Goal: Transaction & Acquisition: Purchase product/service

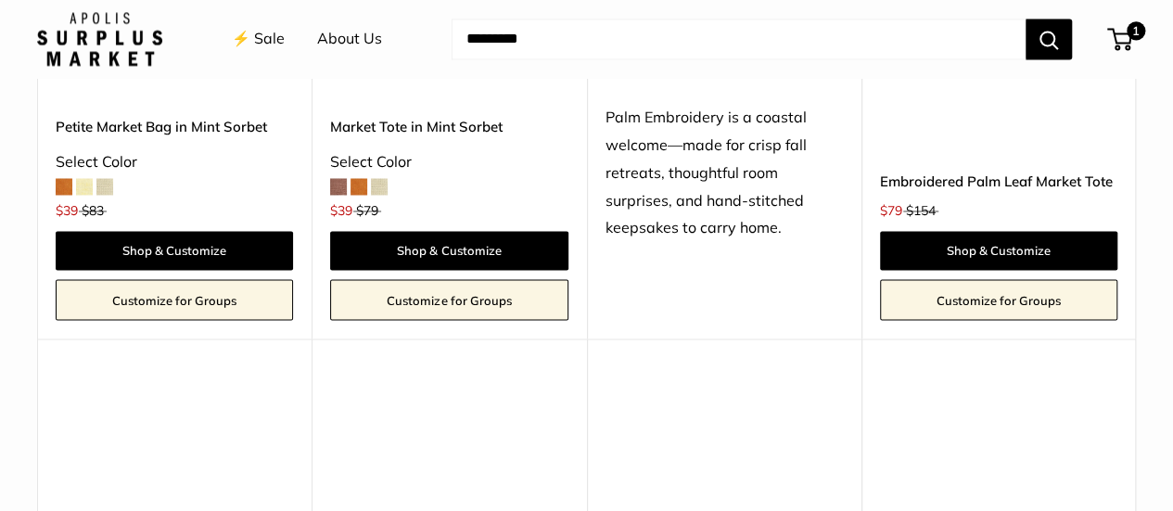
scroll to position [1112, 0]
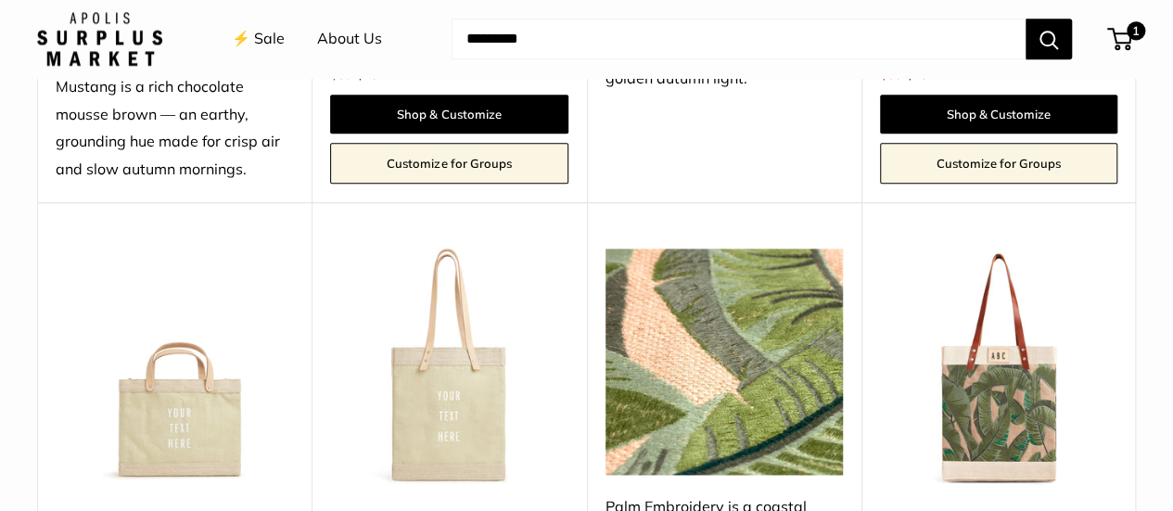
click at [1097, 21] on div "⚡️ Sale About Us Need help? Text Us: 20919 hello@apolisglobal.com Follow Us Fac…" at bounding box center [586, 38] width 1099 height 59
click at [1124, 40] on span "1" at bounding box center [1135, 30] width 22 height 22
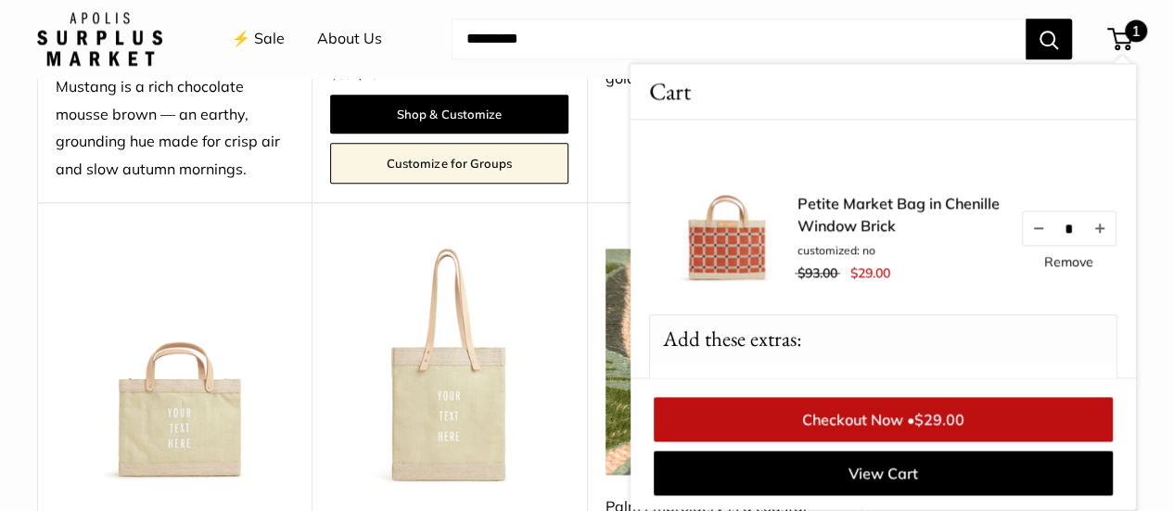
click at [851, 227] on link "Petite Market Bag in Chenille Window Brick" at bounding box center [899, 214] width 204 height 44
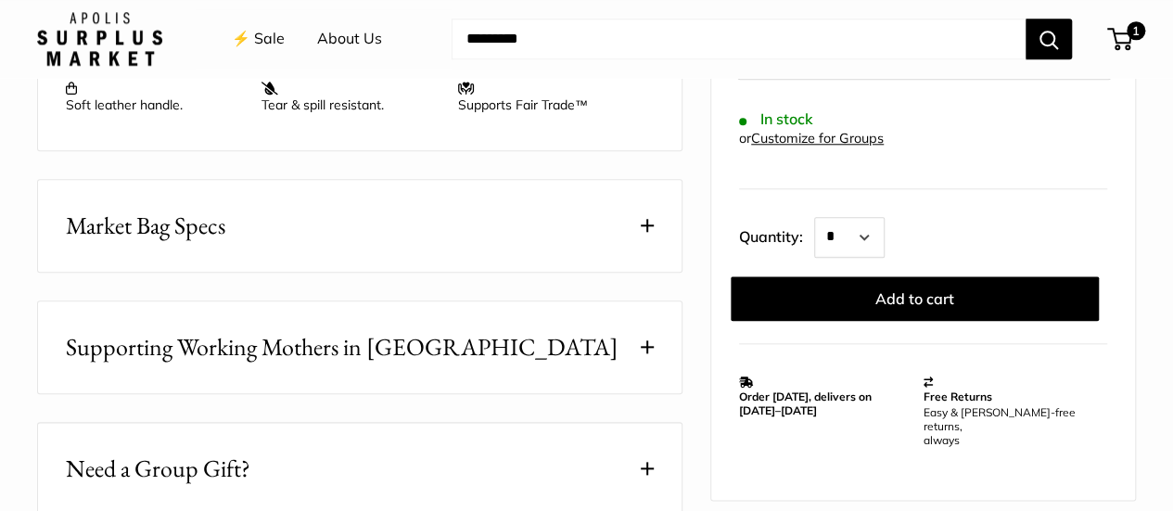
scroll to position [927, 0]
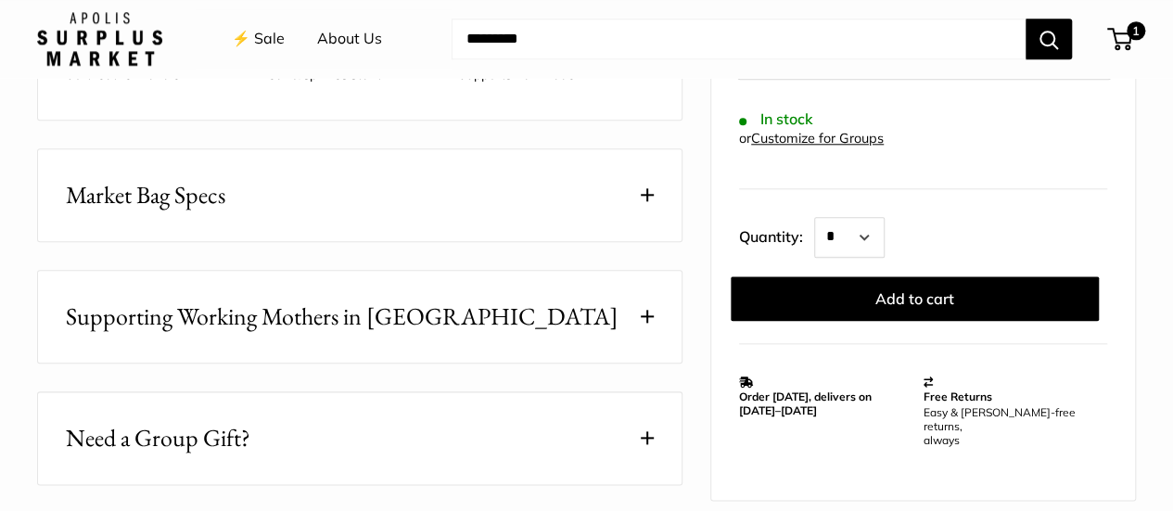
click at [464, 194] on button "Market Bag Specs" at bounding box center [359, 195] width 643 height 92
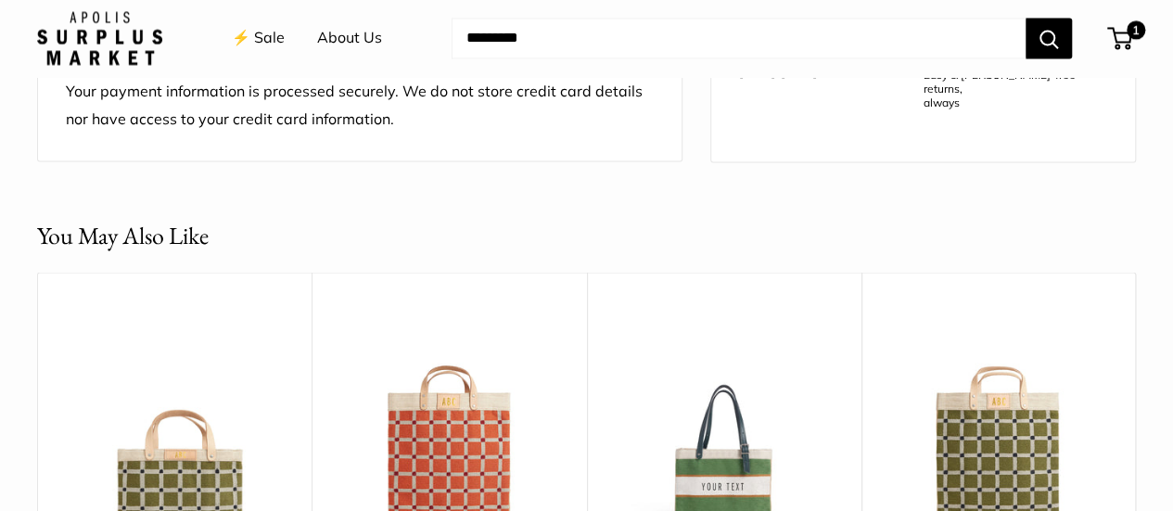
scroll to position [1854, 0]
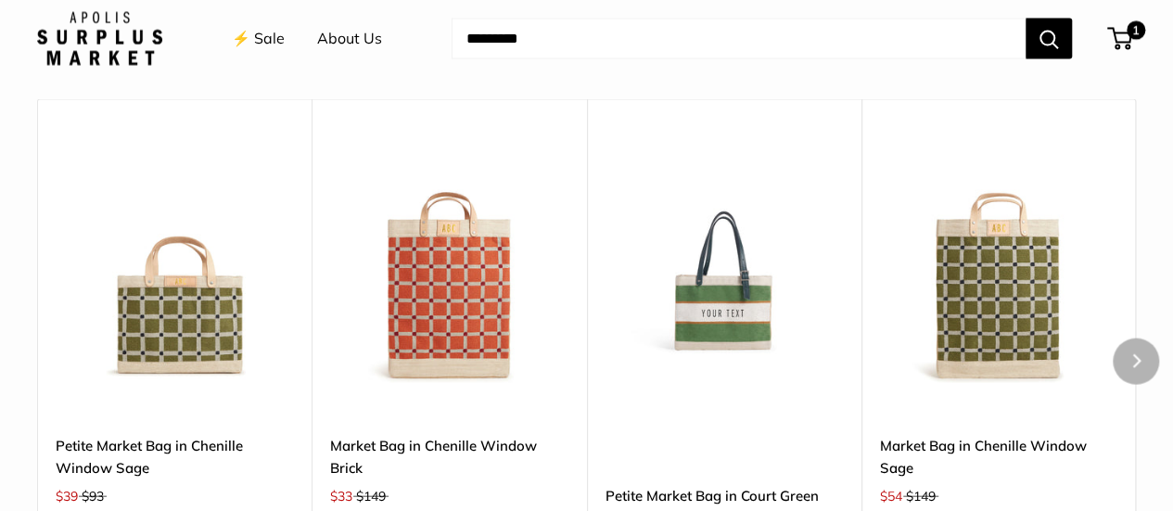
click at [0, 0] on img at bounding box center [0, 0] width 0 height 0
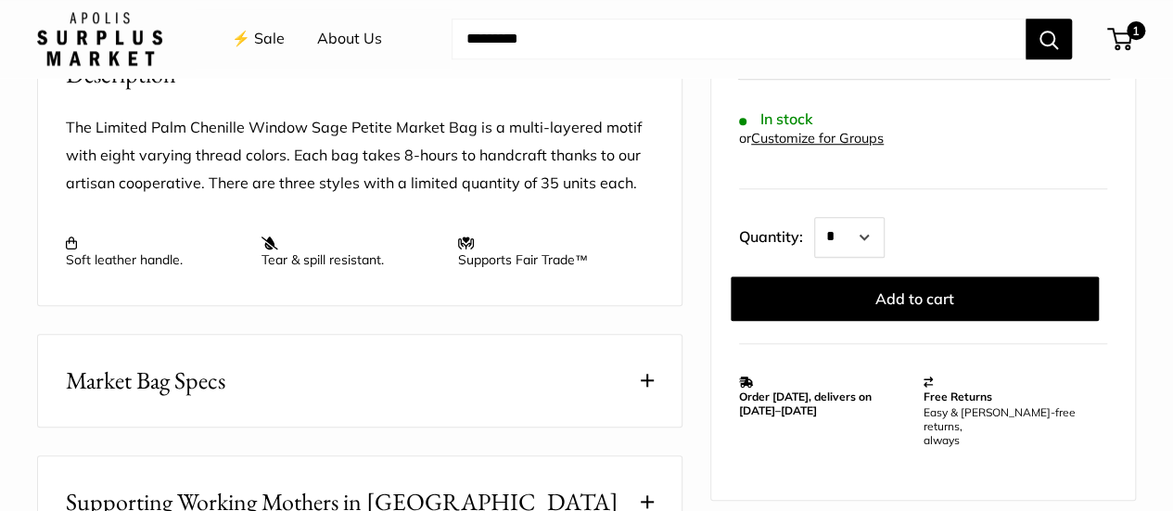
scroll to position [834, 0]
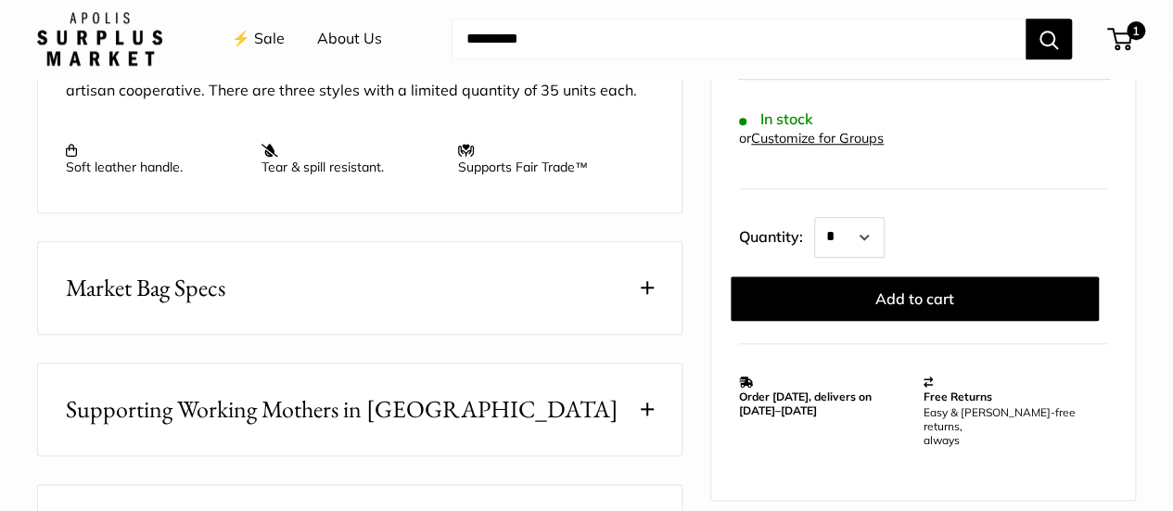
click at [649, 283] on span at bounding box center [647, 287] width 13 height 13
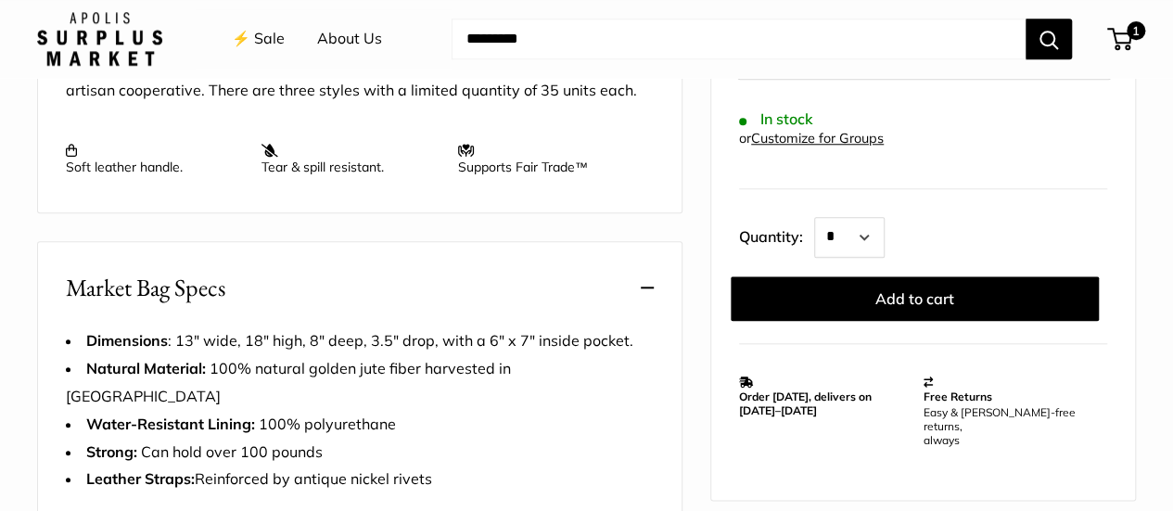
click at [649, 283] on span at bounding box center [647, 287] width 13 height 13
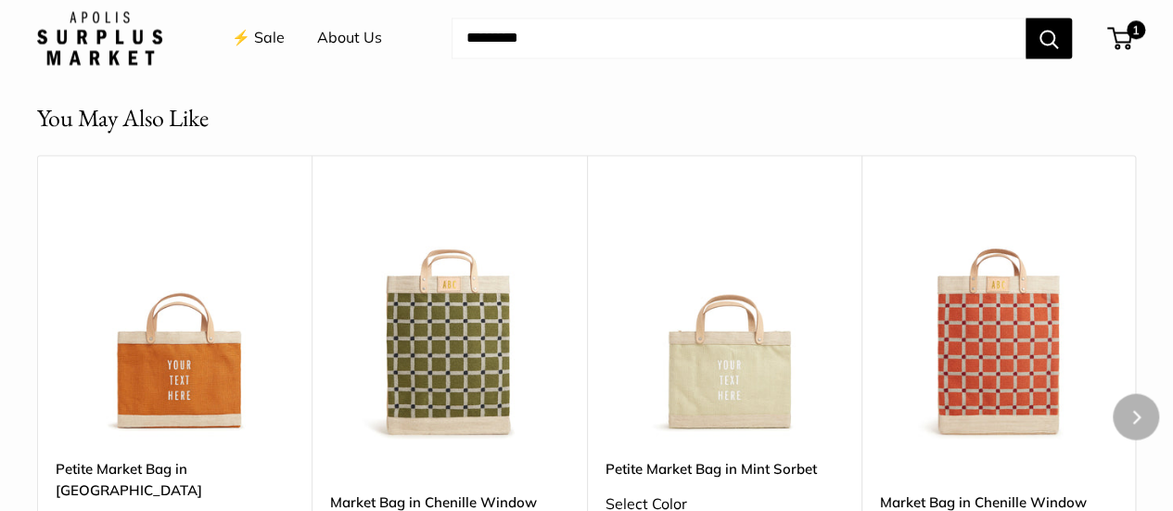
scroll to position [1669, 0]
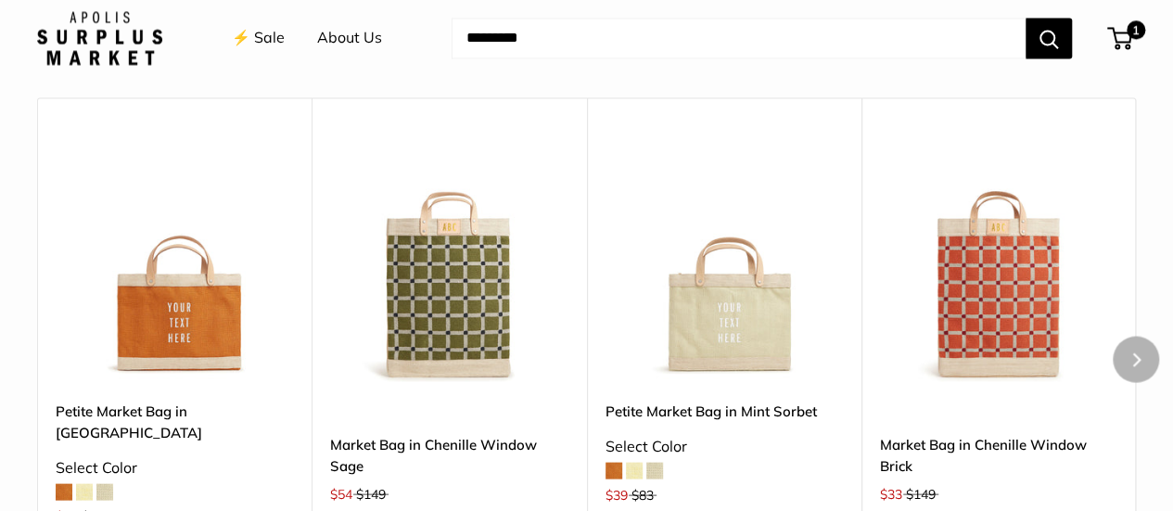
click at [0, 0] on img at bounding box center [0, 0] width 0 height 0
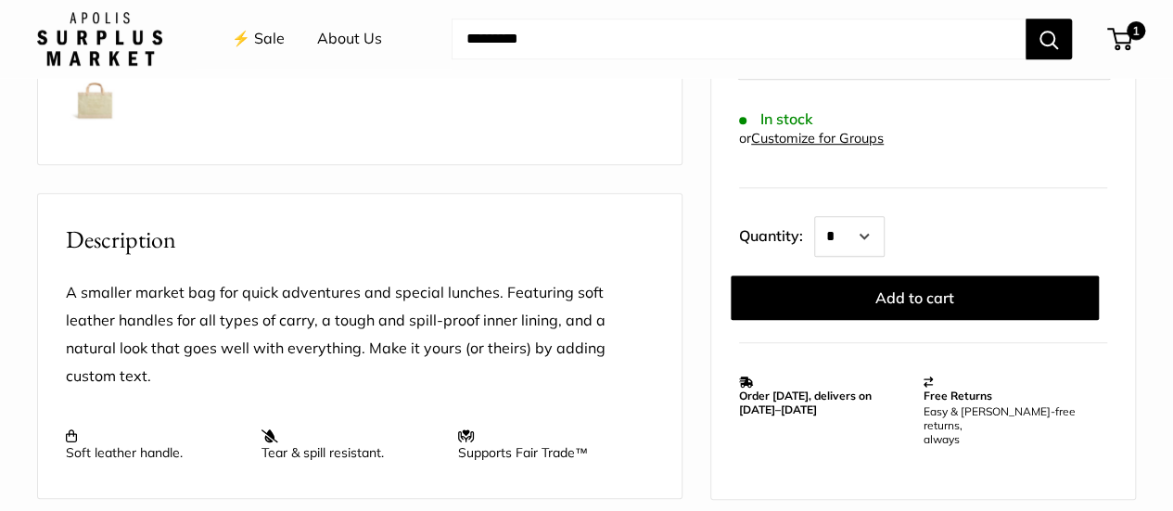
scroll to position [742, 0]
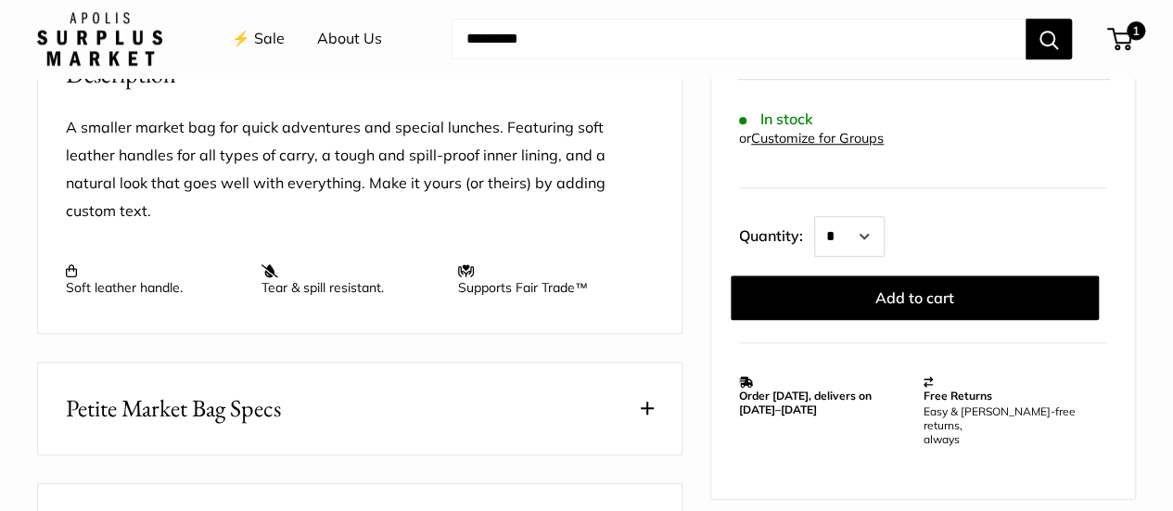
click at [646, 401] on span at bounding box center [647, 407] width 13 height 13
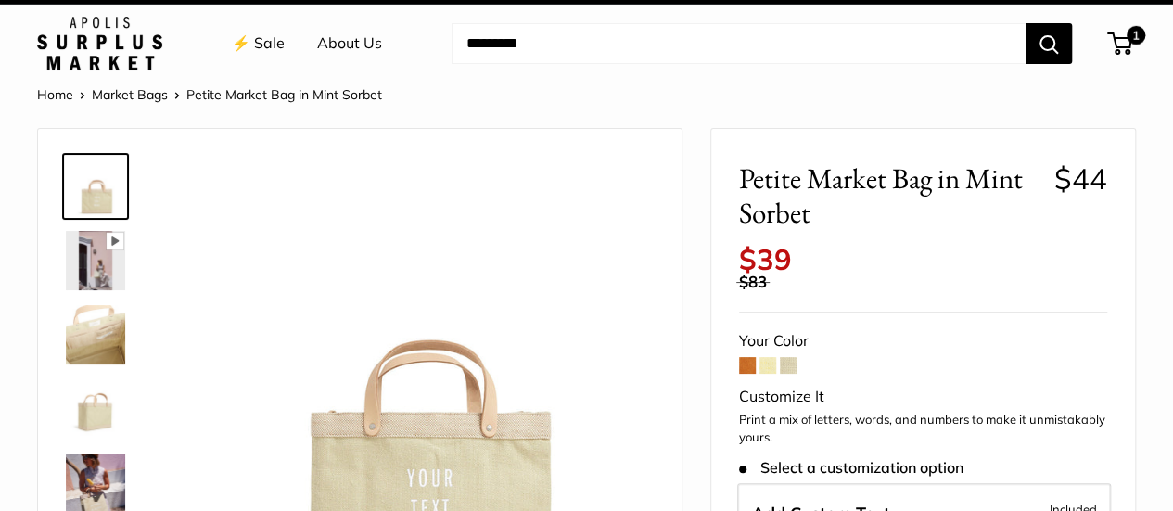
scroll to position [0, 0]
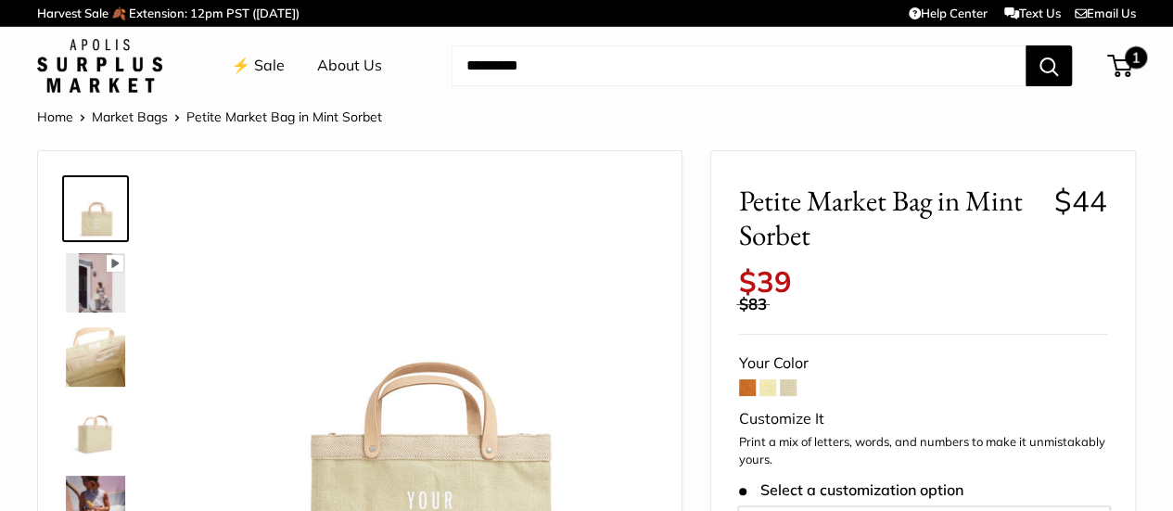
click at [1109, 70] on div "1 Cart" at bounding box center [1120, 66] width 23 height 22
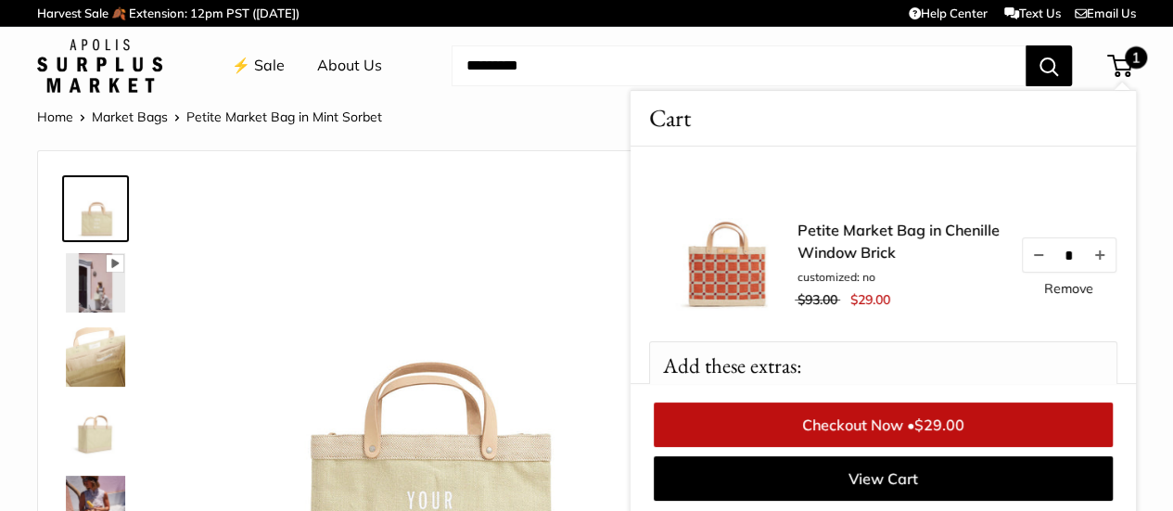
click at [813, 255] on link "Petite Market Bag in Chenille Window Brick" at bounding box center [899, 241] width 204 height 44
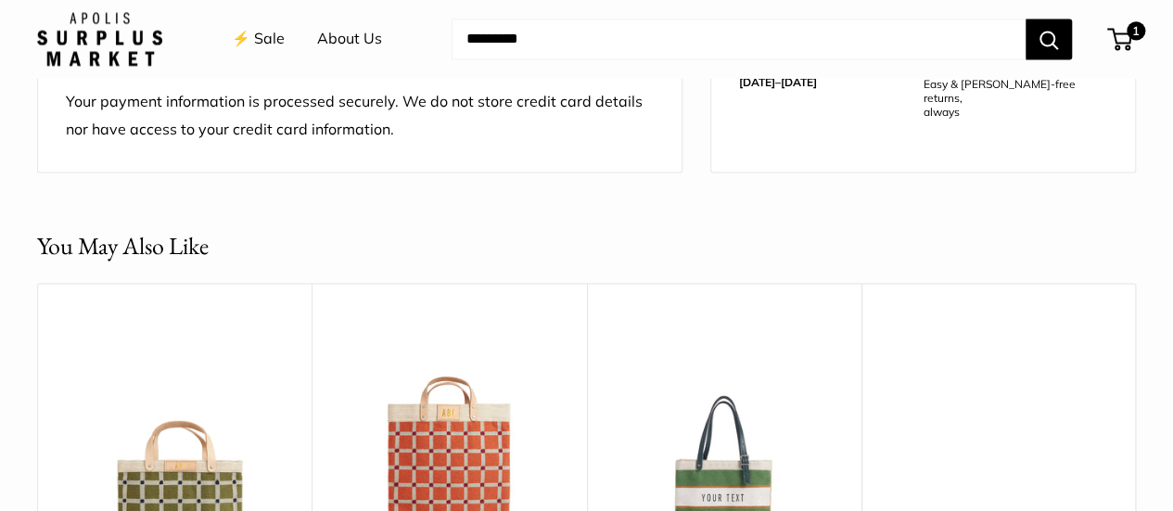
scroll to position [1761, 0]
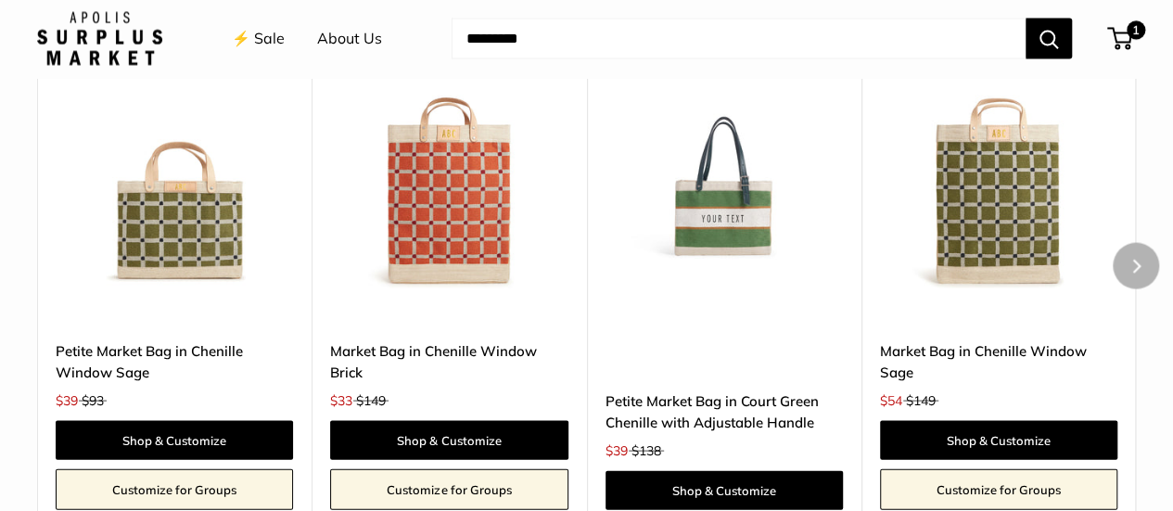
click at [0, 0] on img at bounding box center [0, 0] width 0 height 0
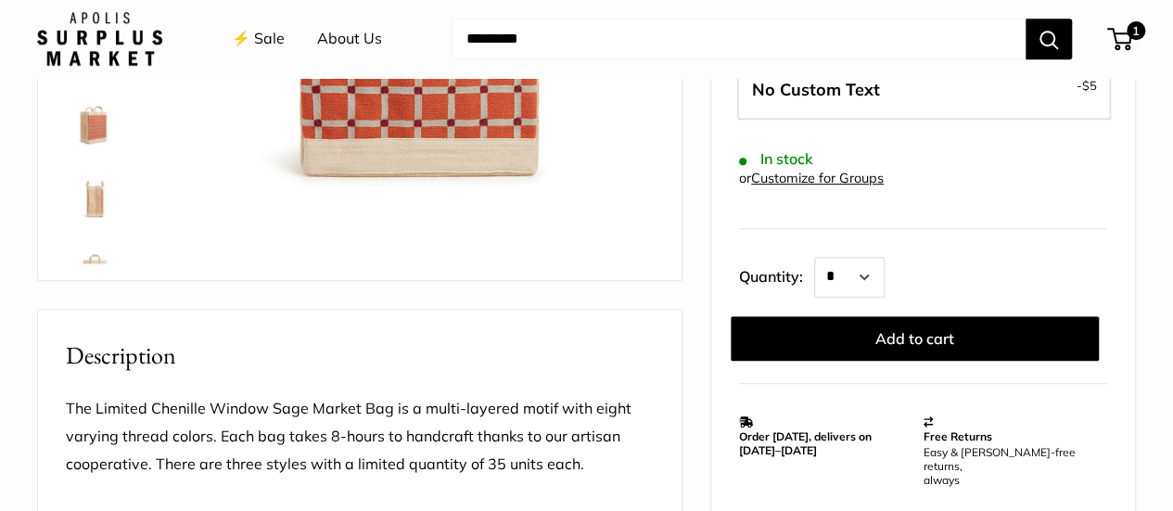
scroll to position [556, 0]
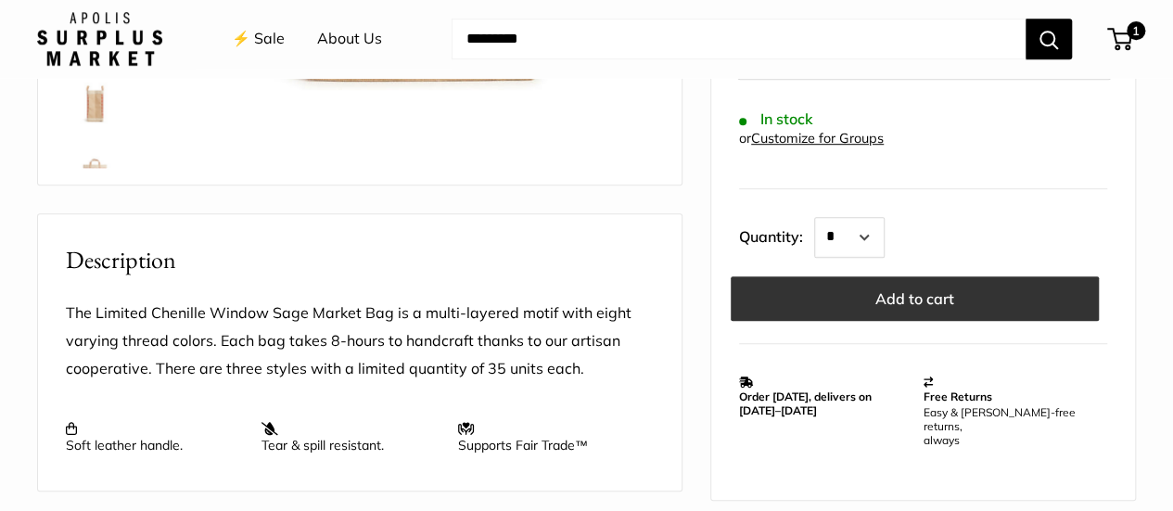
click at [858, 298] on button "Add to cart" at bounding box center [914, 297] width 368 height 44
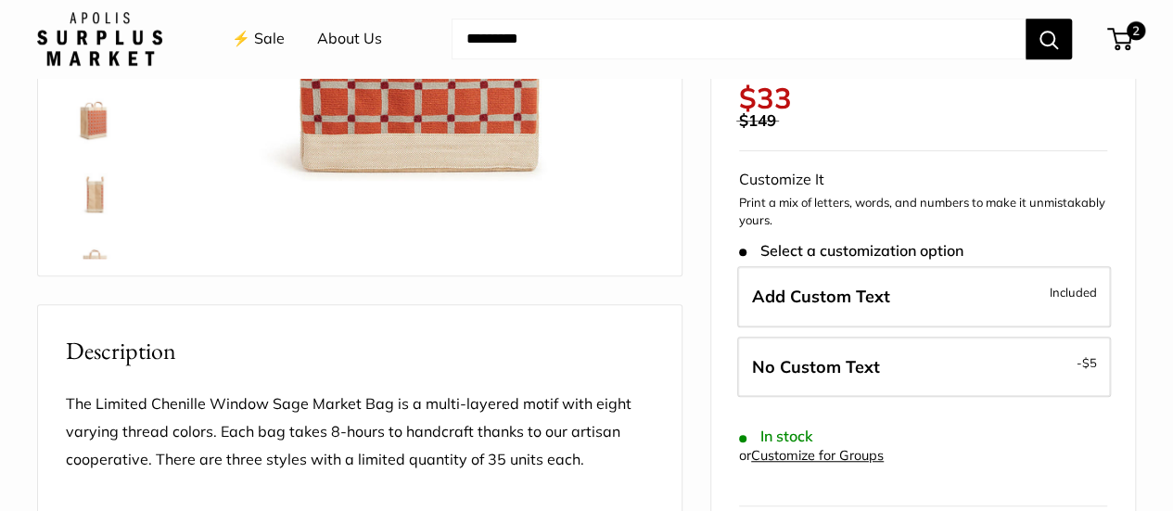
scroll to position [239, 0]
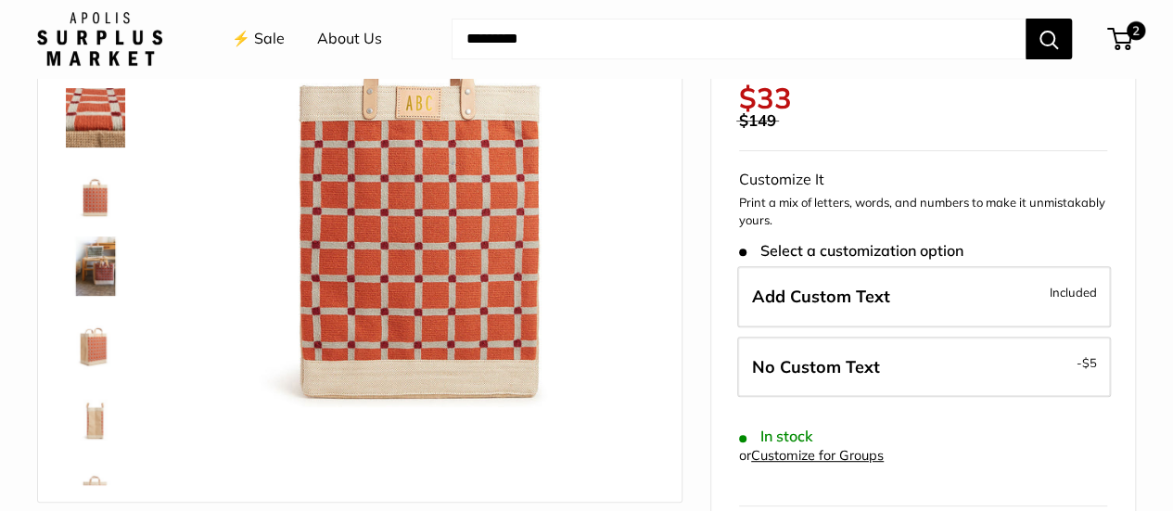
click at [95, 265] on img at bounding box center [95, 265] width 59 height 59
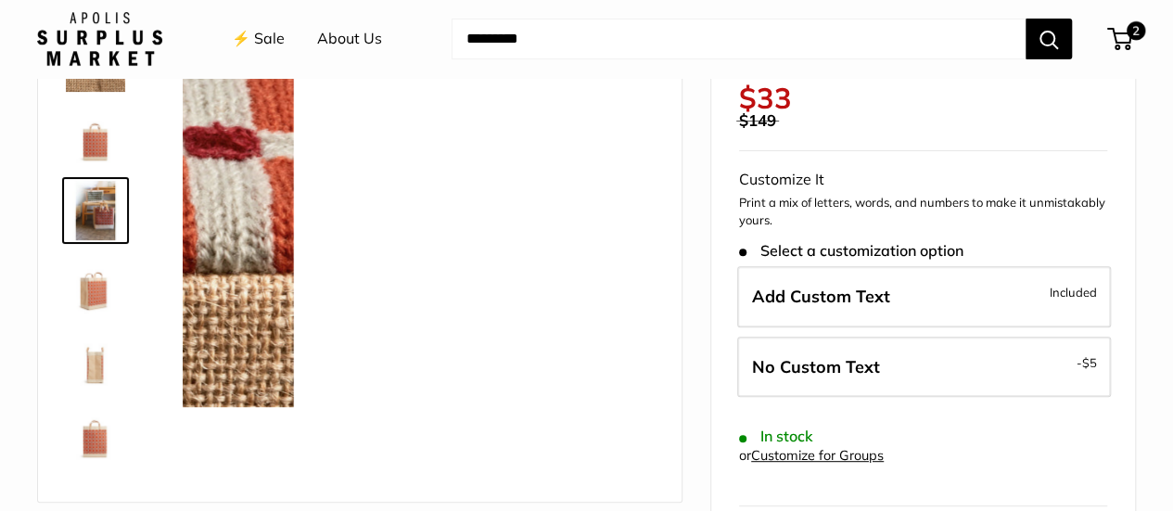
scroll to position [57, 0]
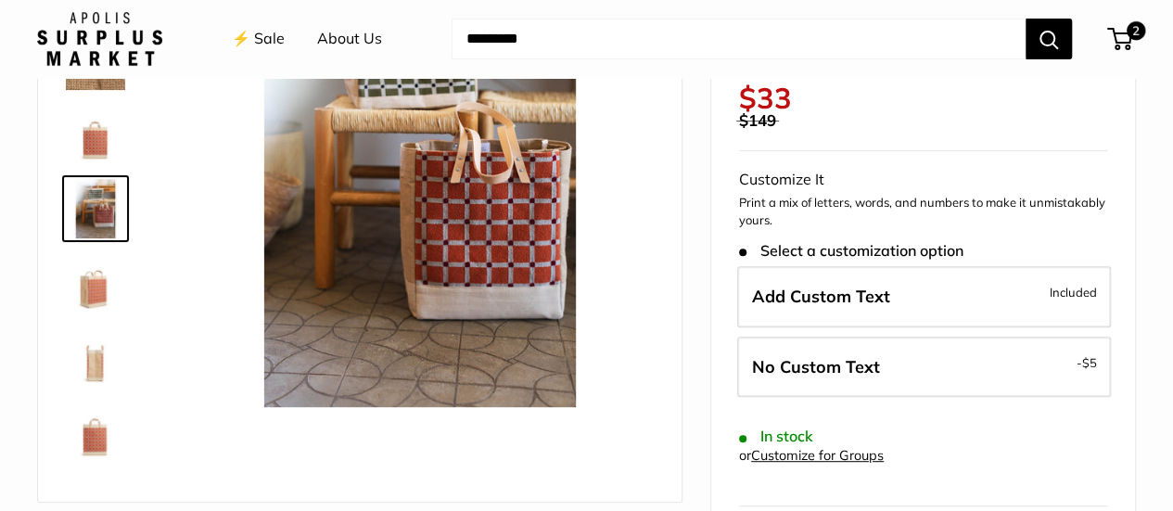
click at [91, 377] on img at bounding box center [95, 356] width 59 height 59
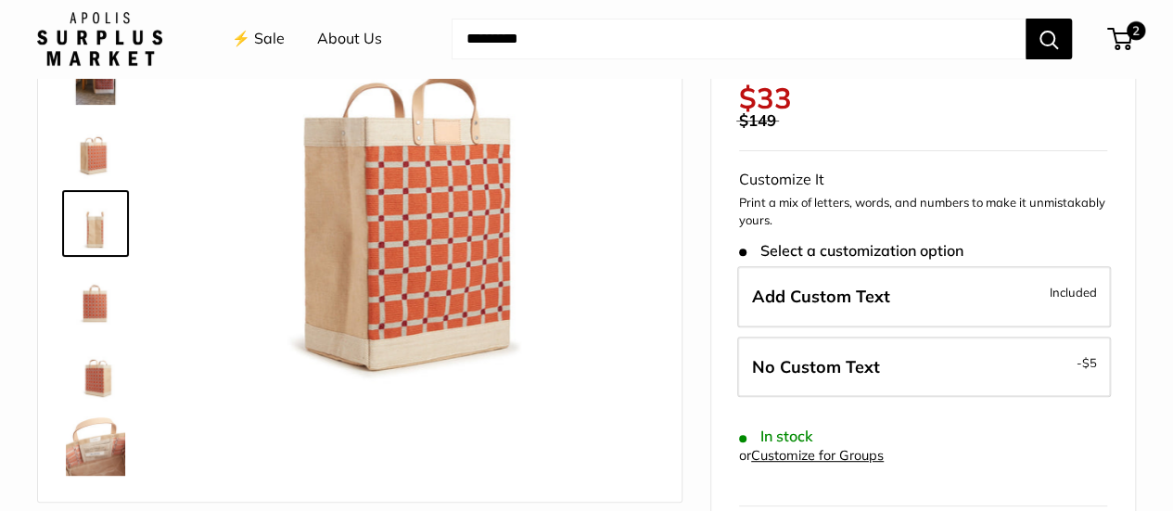
scroll to position [193, 0]
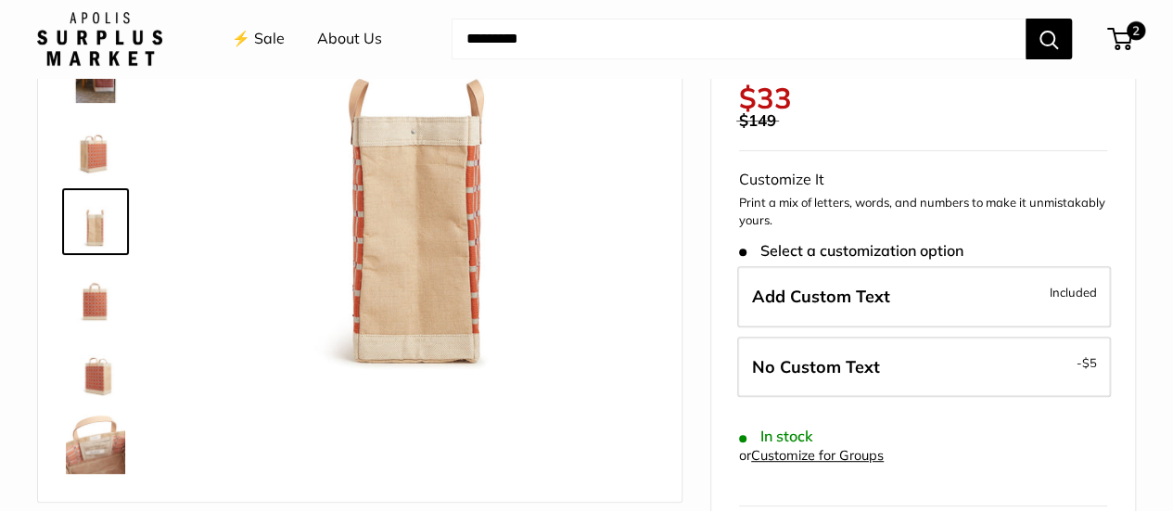
click at [100, 463] on img at bounding box center [95, 443] width 59 height 59
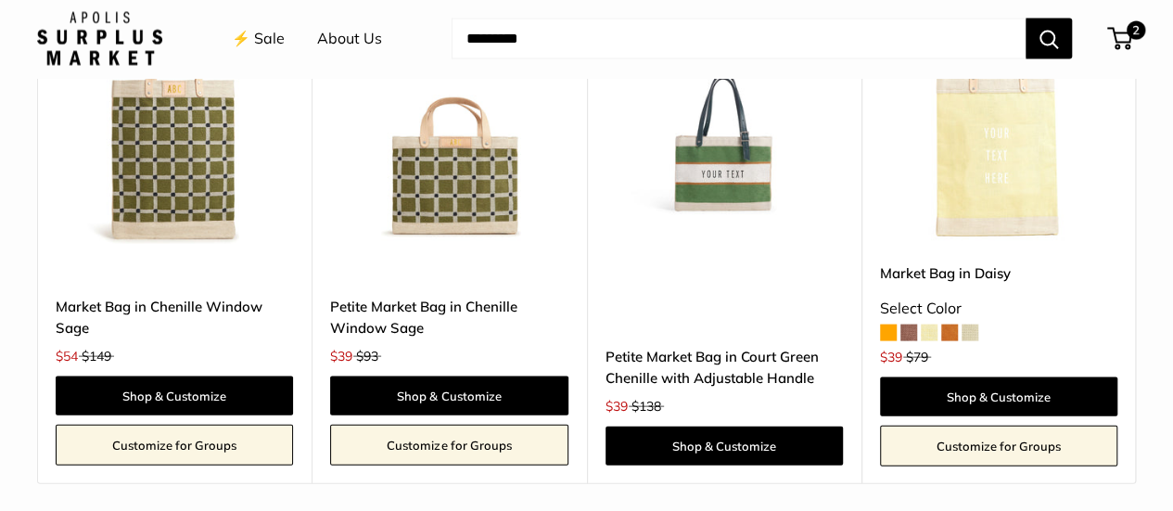
scroll to position [1722, 0]
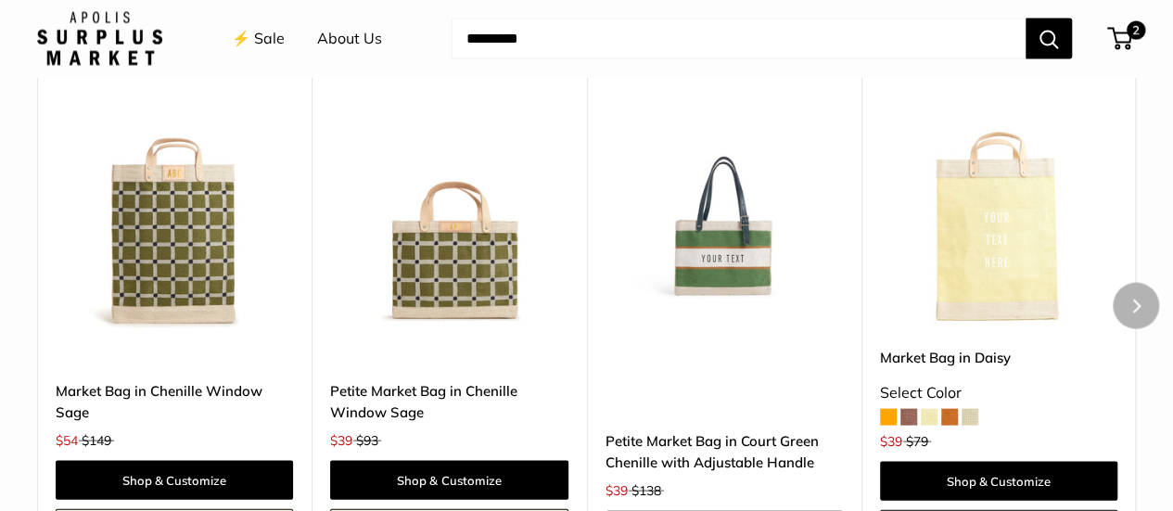
click at [0, 0] on img at bounding box center [0, 0] width 0 height 0
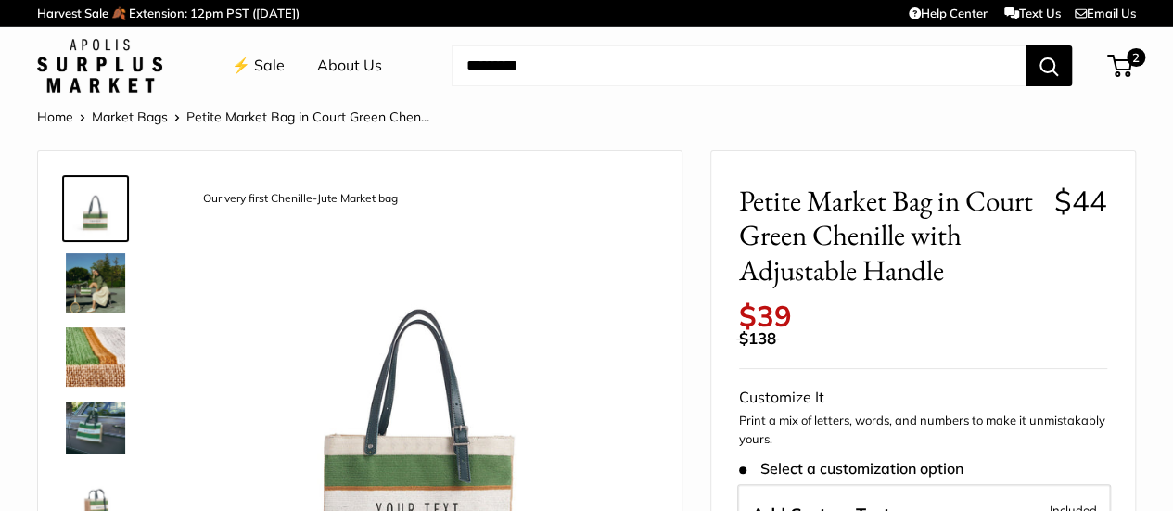
click at [87, 283] on img at bounding box center [95, 282] width 59 height 59
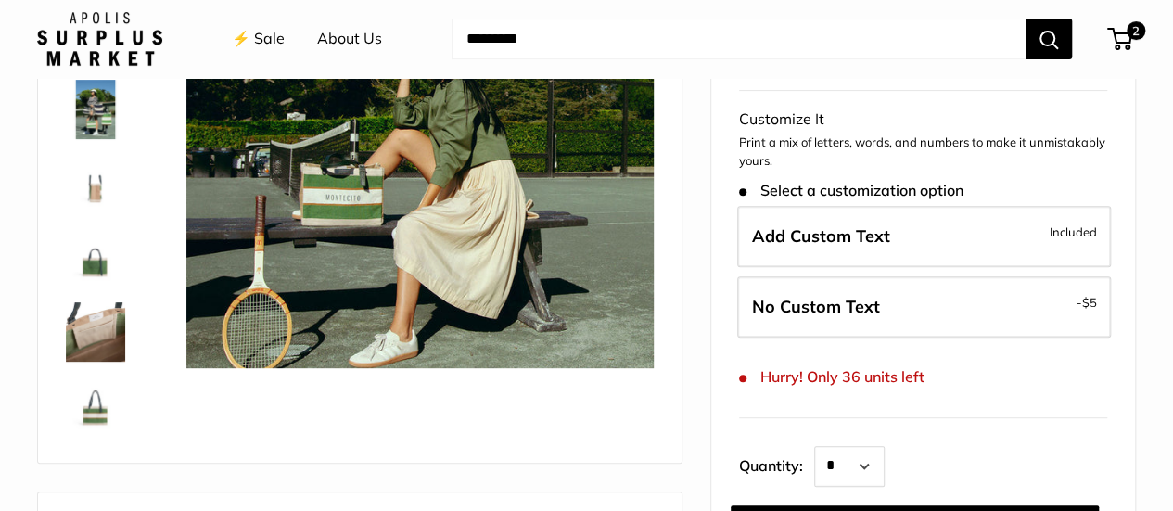
scroll to position [185, 0]
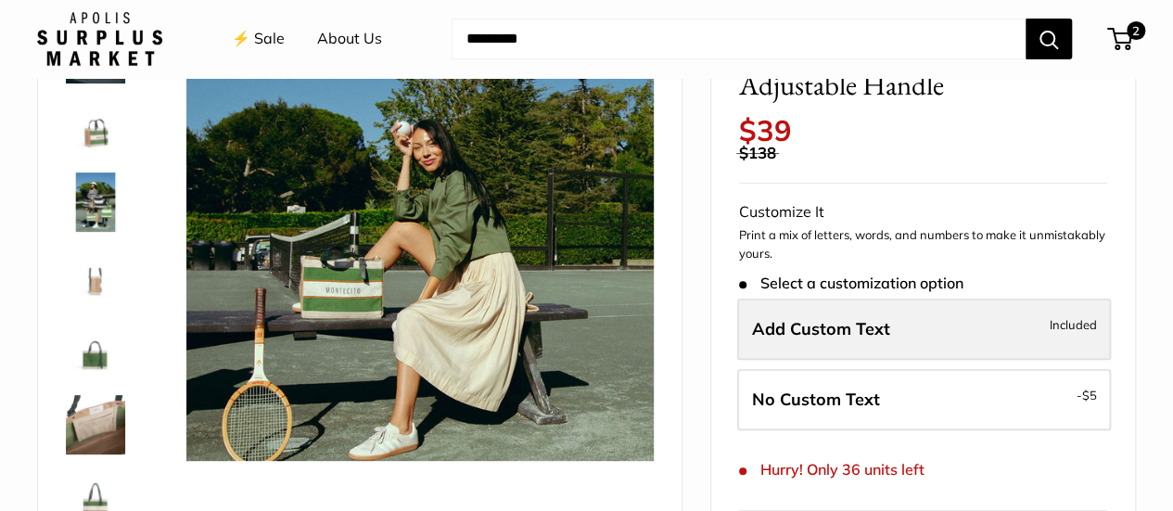
click at [848, 327] on span "Add Custom Text" at bounding box center [821, 328] width 138 height 21
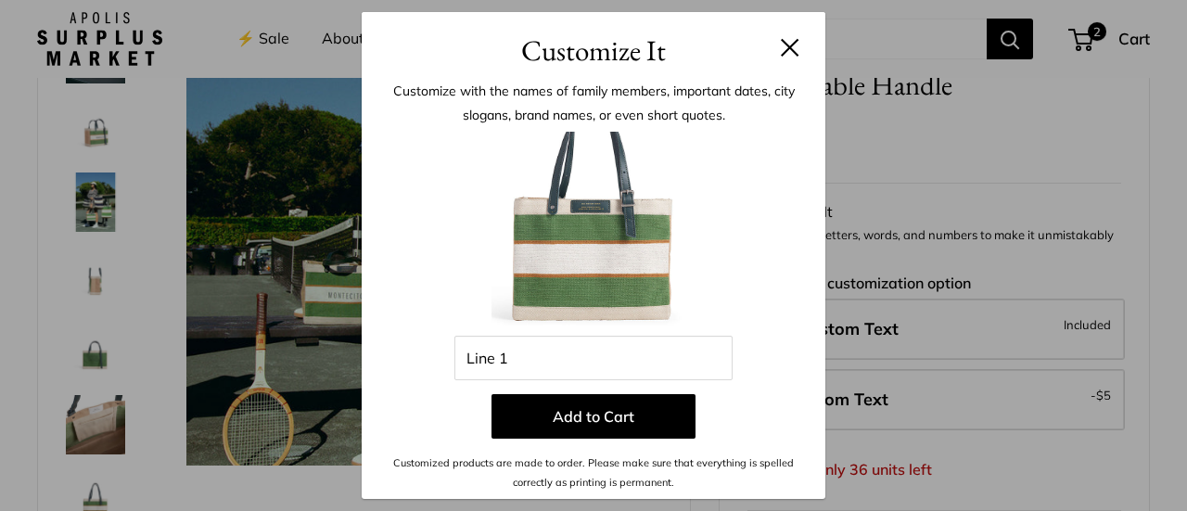
click at [788, 42] on button at bounding box center [790, 47] width 19 height 19
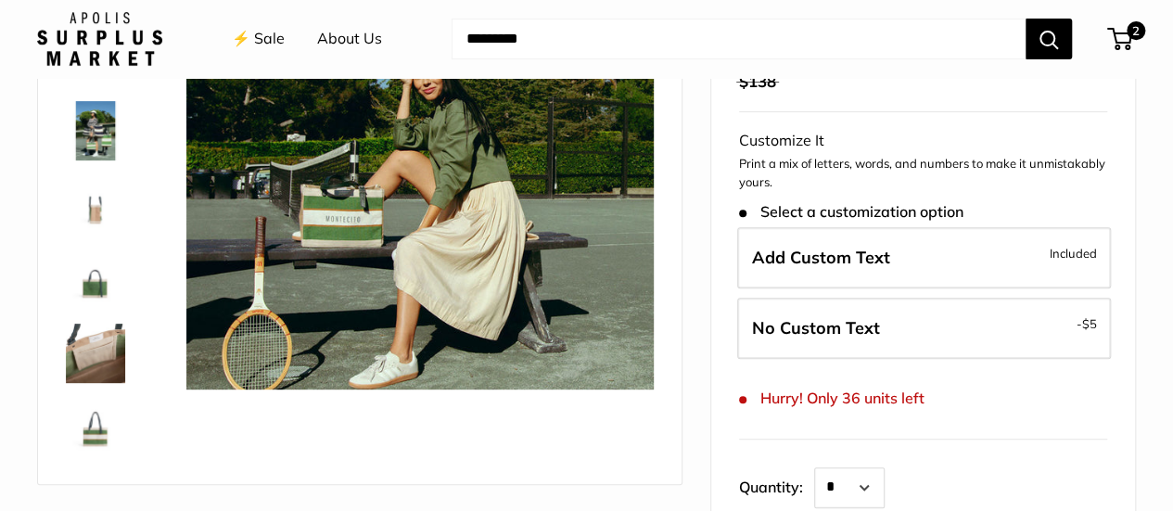
scroll to position [278, 0]
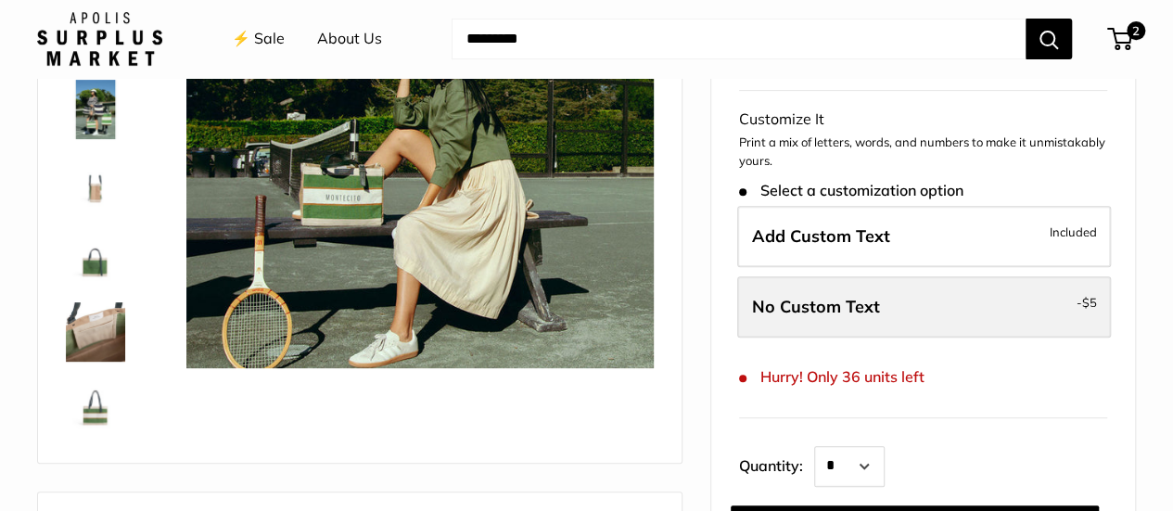
click at [985, 312] on label "No Custom Text - $5" at bounding box center [924, 306] width 374 height 61
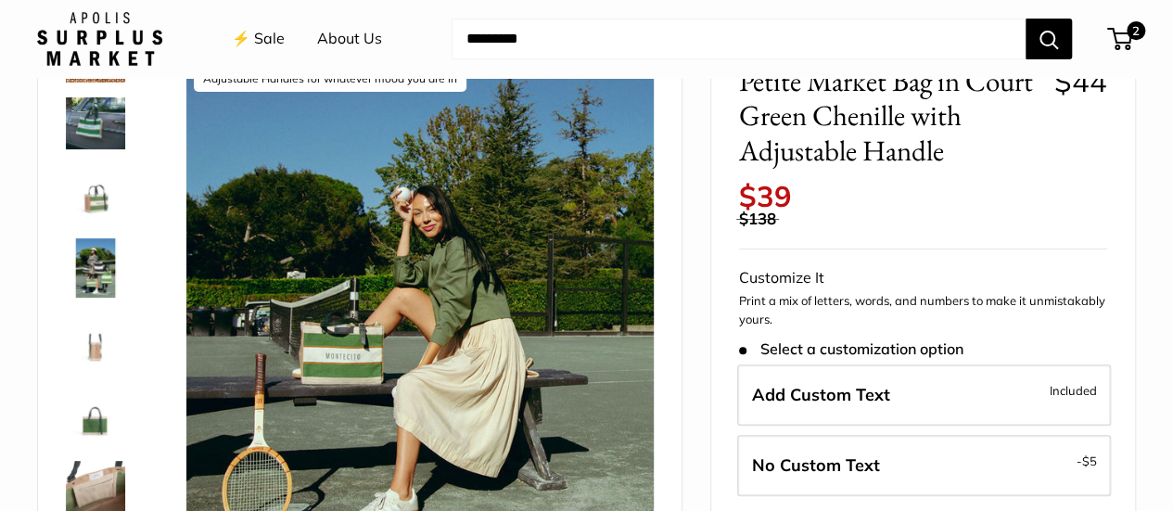
scroll to position [371, 0]
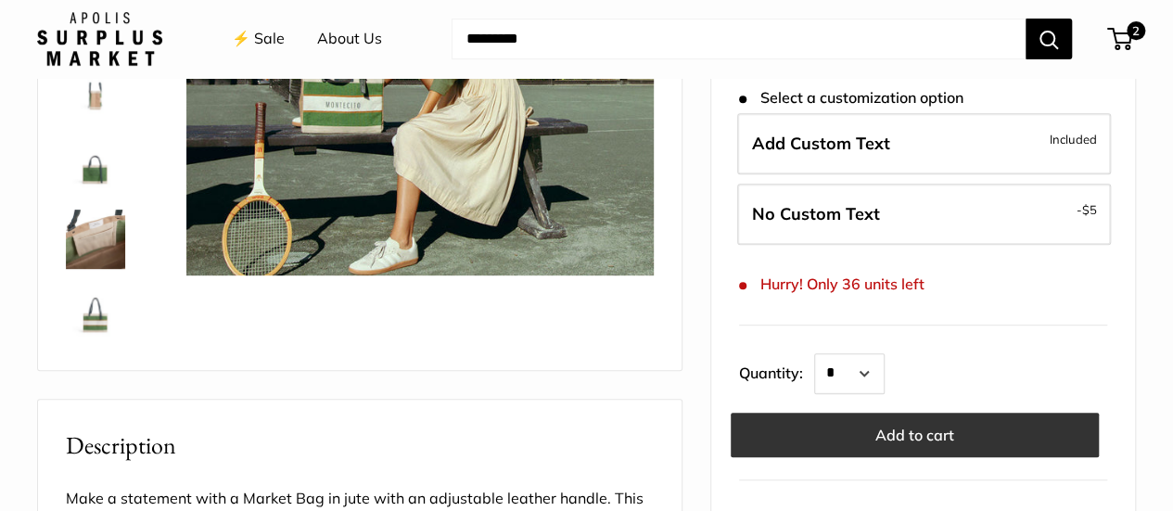
click at [940, 426] on button "Add to cart" at bounding box center [914, 435] width 368 height 44
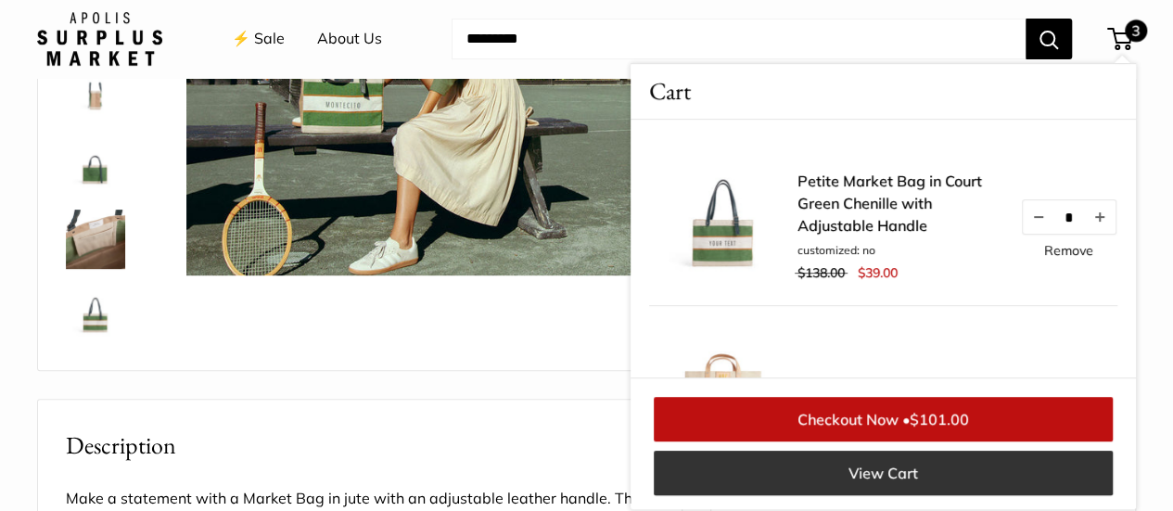
click at [875, 474] on link "View Cart" at bounding box center [883, 473] width 459 height 44
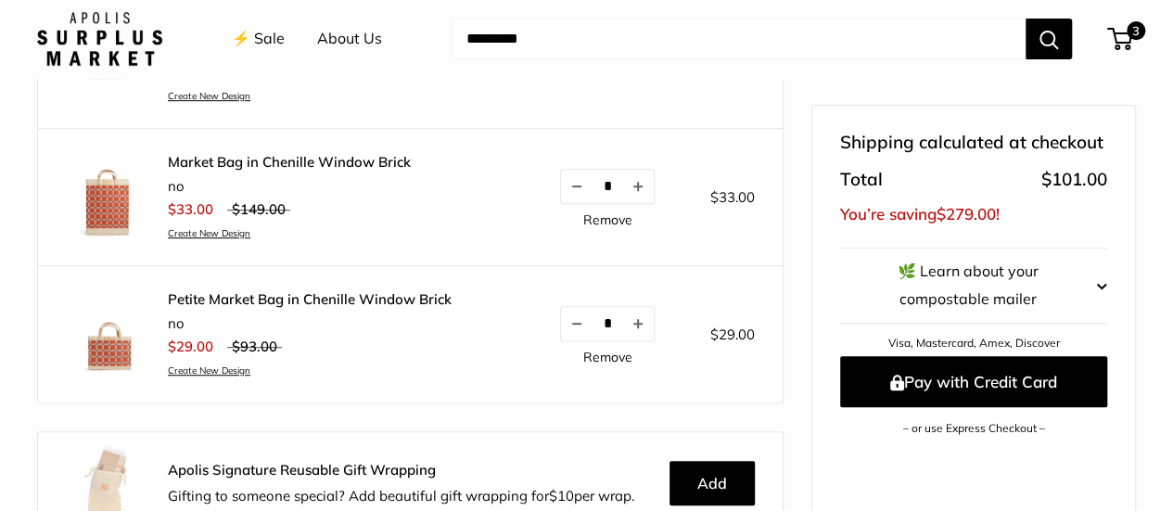
scroll to position [371, 0]
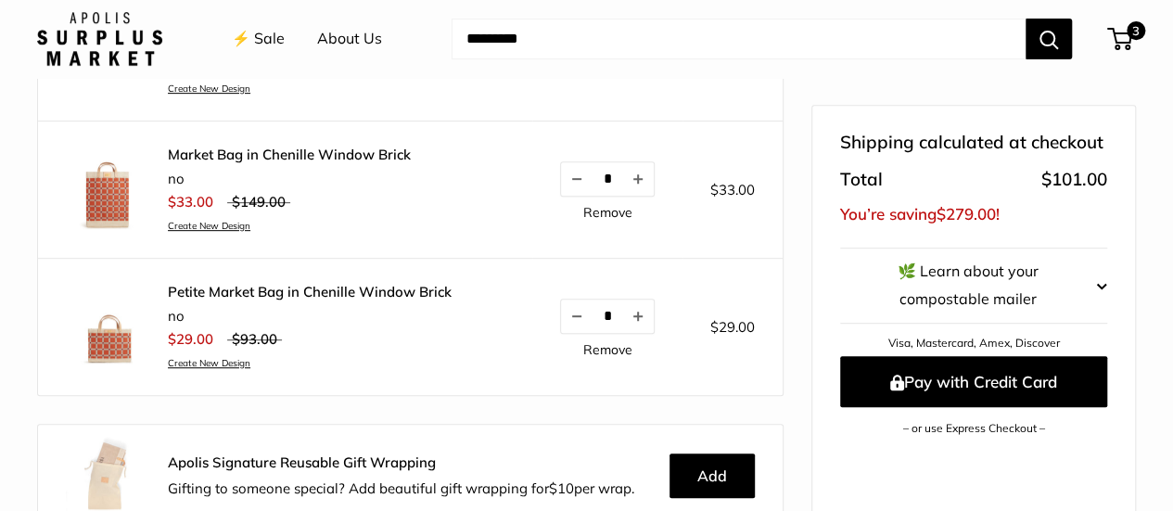
click at [583, 353] on link "Remove" at bounding box center [607, 349] width 49 height 13
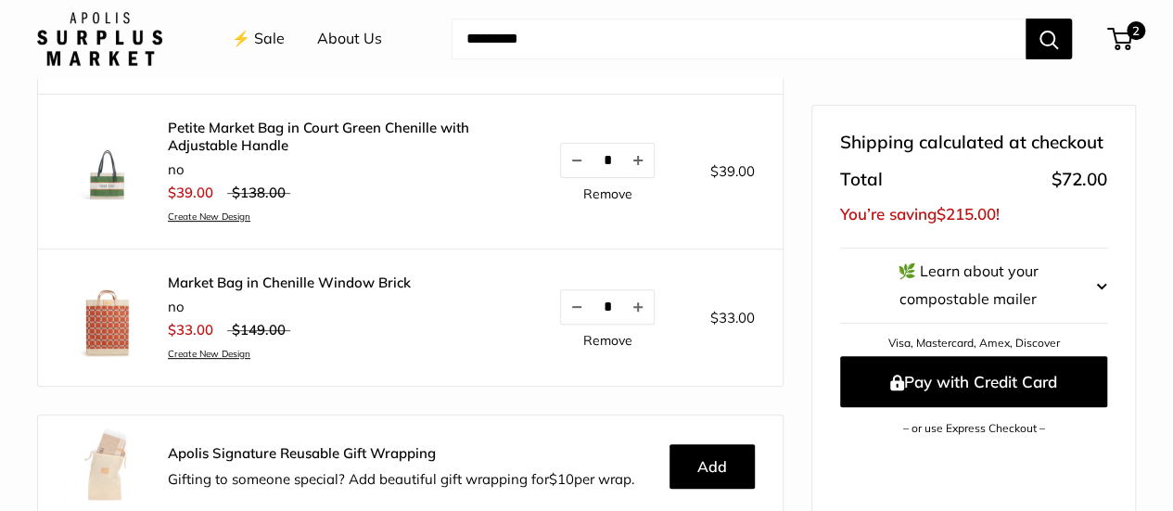
scroll to position [185, 0]
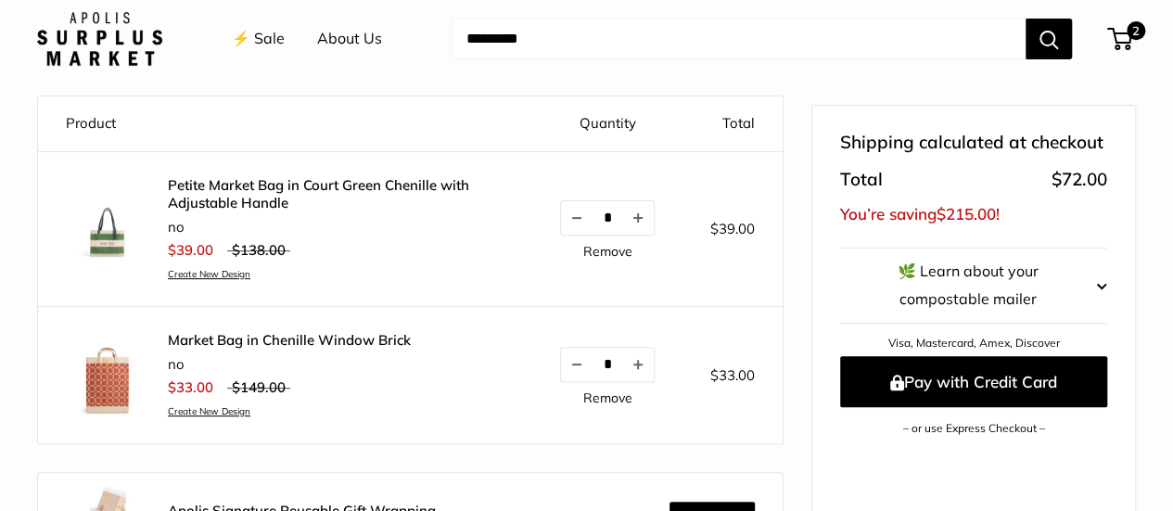
click at [330, 177] on link "Petite Market Bag in Court Green Chenille with Adjustable Handle" at bounding box center [336, 194] width 337 height 36
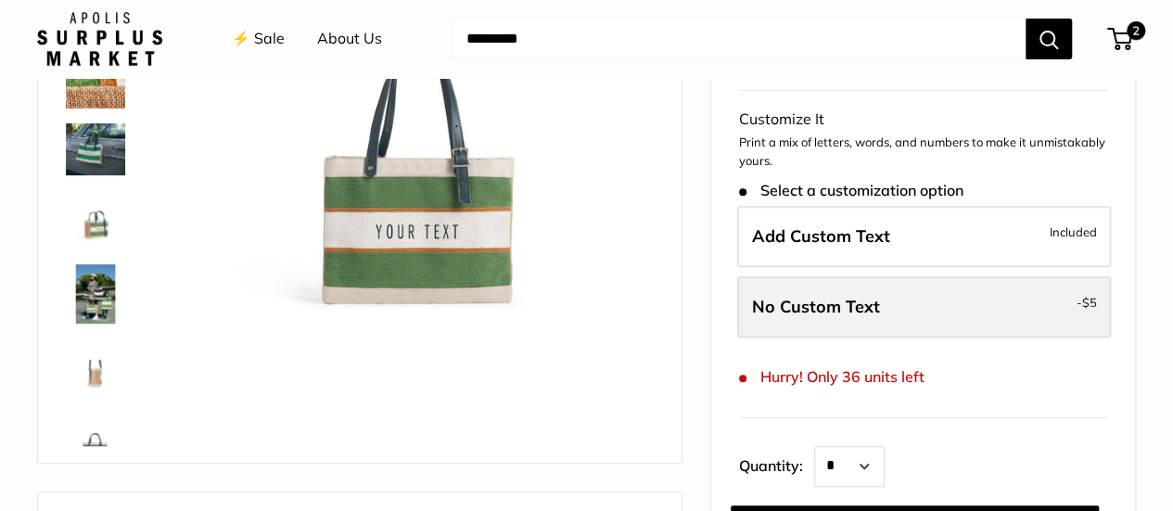
click at [821, 299] on span "No Custom Text" at bounding box center [816, 306] width 128 height 21
click at [821, 300] on span "No Custom Text" at bounding box center [816, 306] width 128 height 21
click at [1041, 303] on label "No Custom Text - $5" at bounding box center [924, 306] width 374 height 61
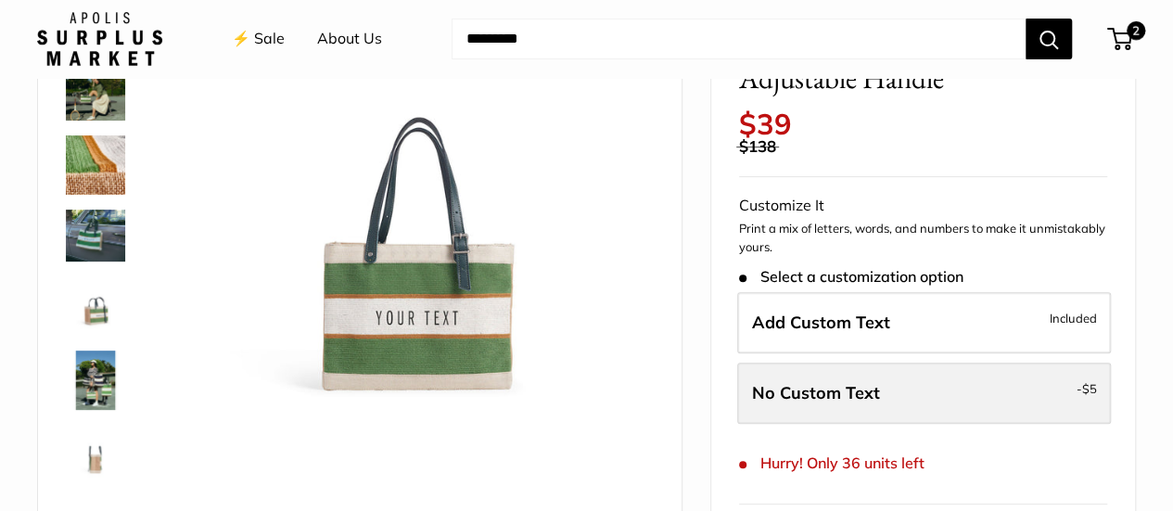
scroll to position [278, 0]
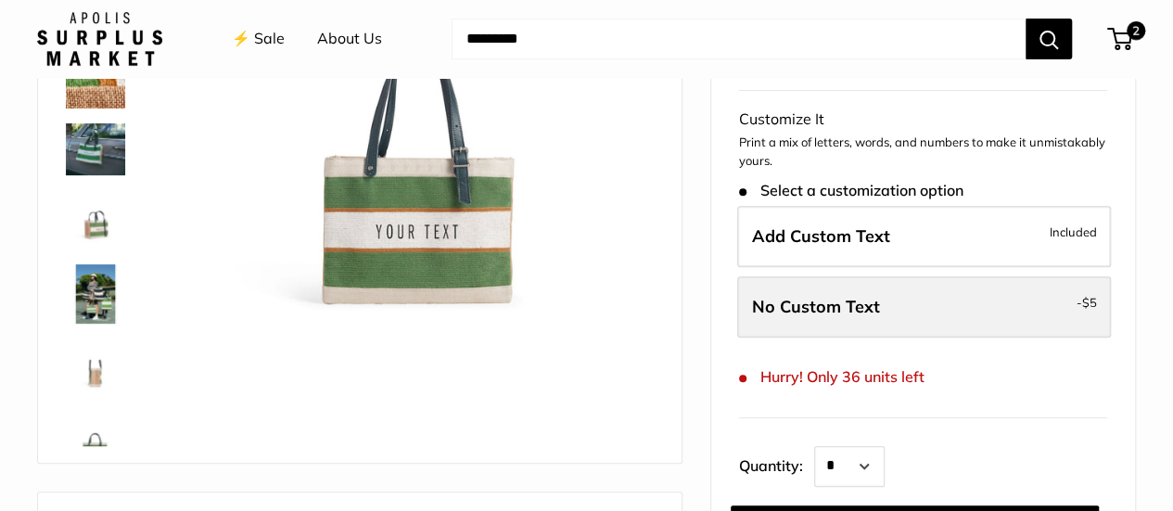
click at [1012, 318] on label "No Custom Text - $5" at bounding box center [924, 306] width 374 height 61
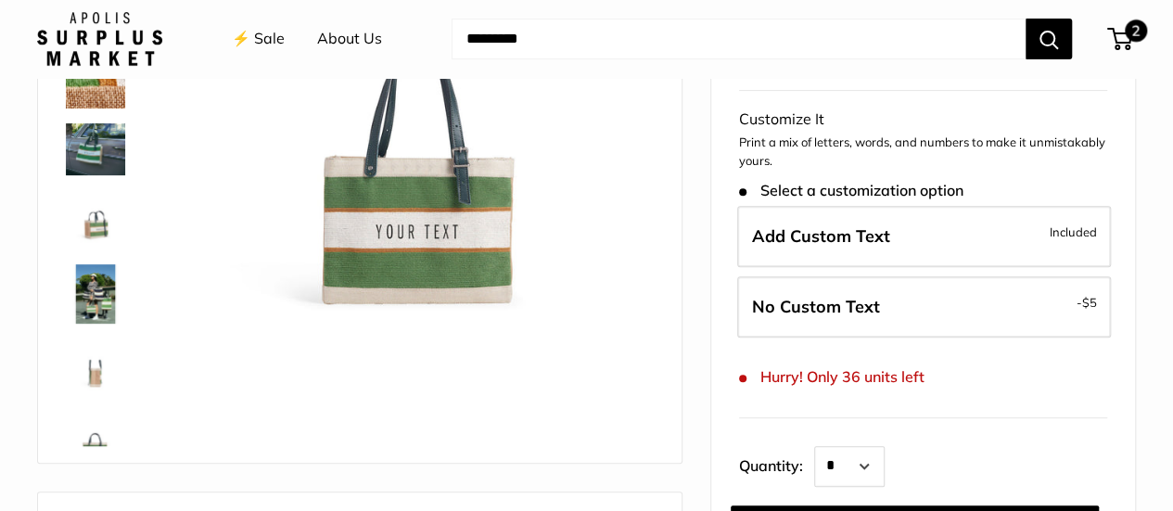
click at [1109, 28] on div "2 Cart" at bounding box center [1120, 39] width 23 height 22
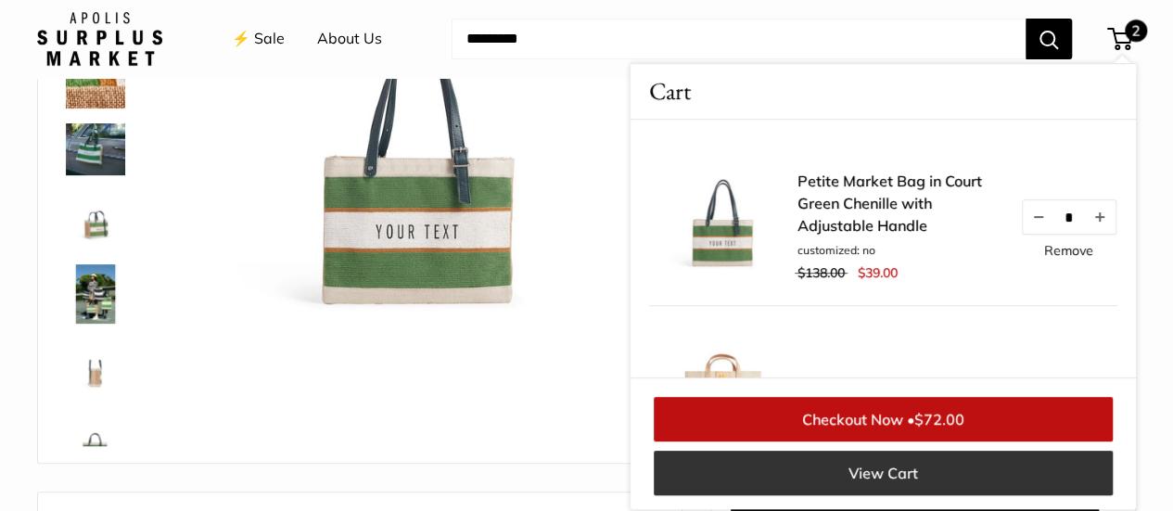
click at [891, 481] on link "View Cart" at bounding box center [883, 473] width 459 height 44
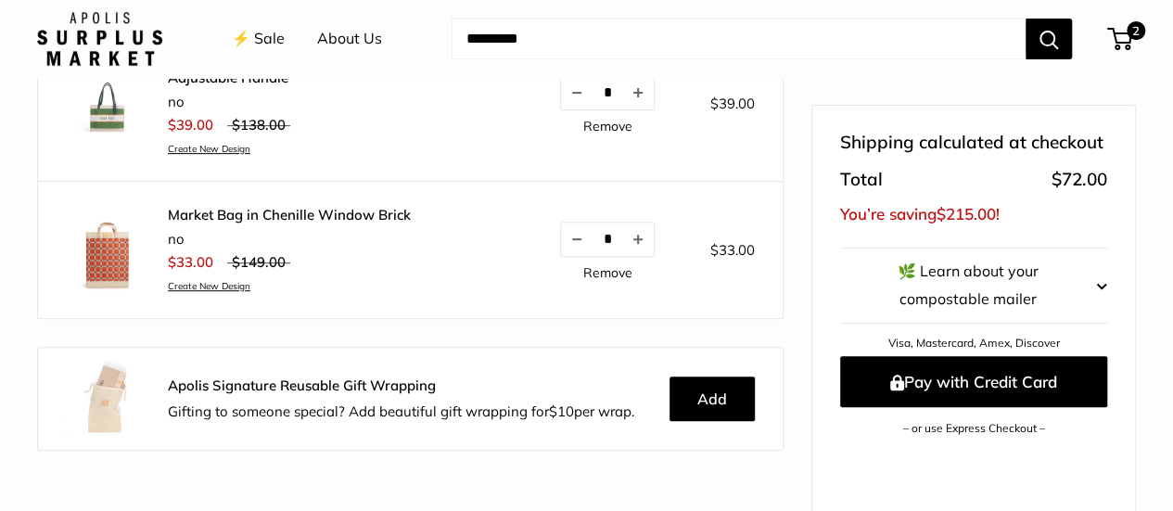
scroll to position [278, 0]
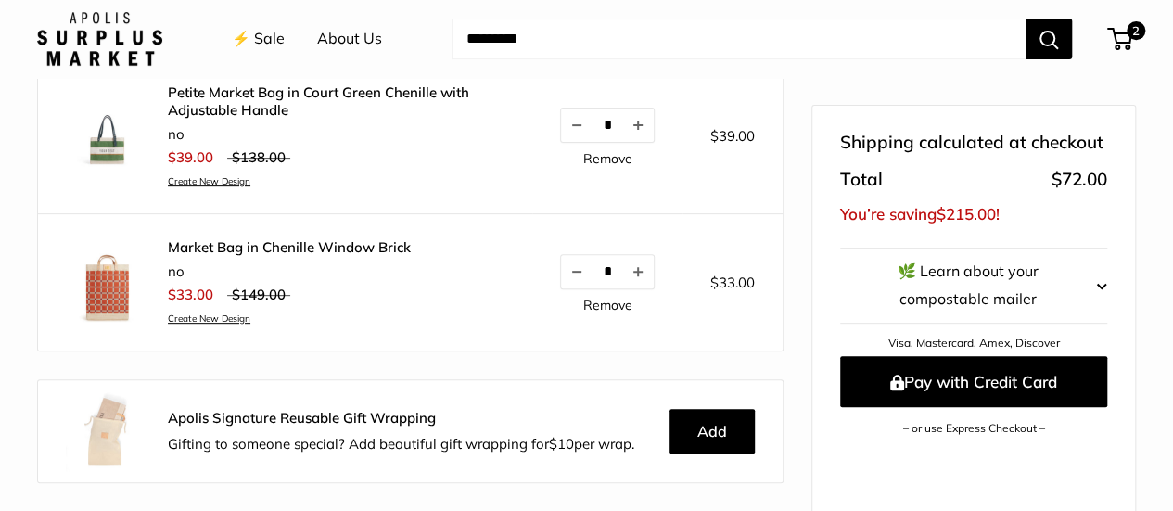
click at [269, 107] on link "Petite Market Bag in Court Green Chenille with Adjustable Handle" at bounding box center [336, 101] width 337 height 36
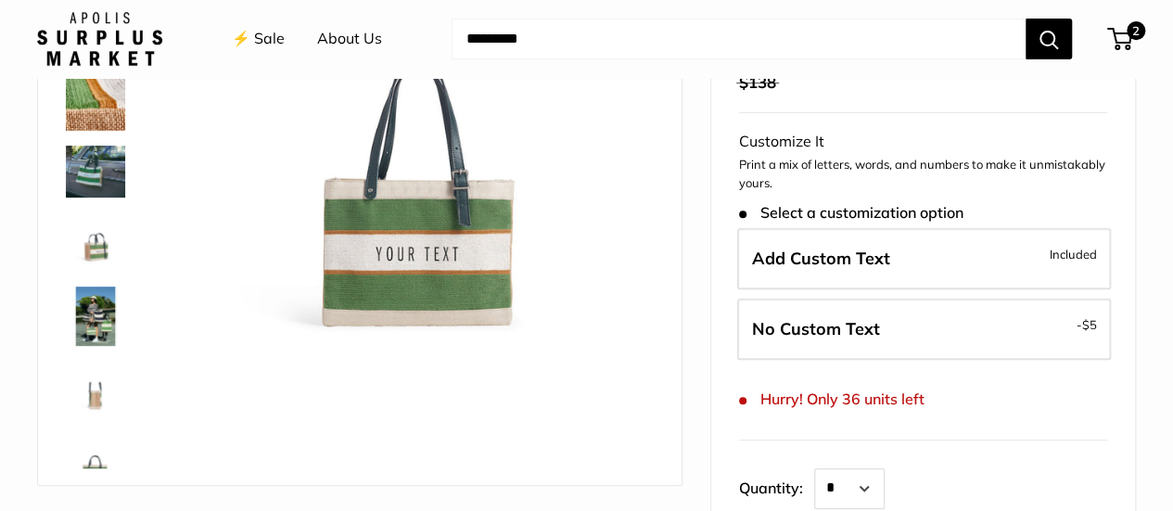
scroll to position [278, 0]
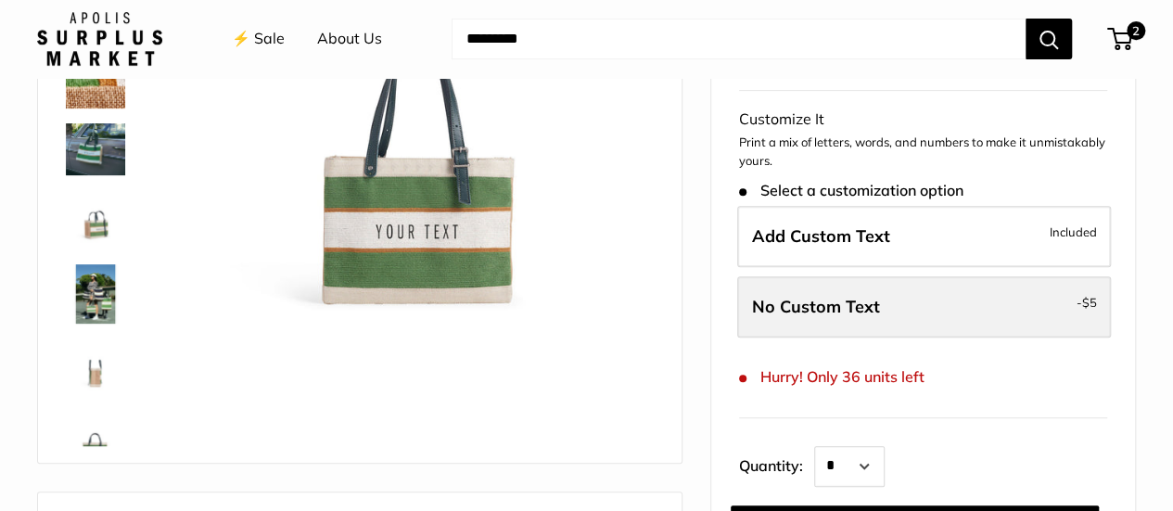
click at [870, 320] on label "No Custom Text - $5" at bounding box center [924, 306] width 374 height 61
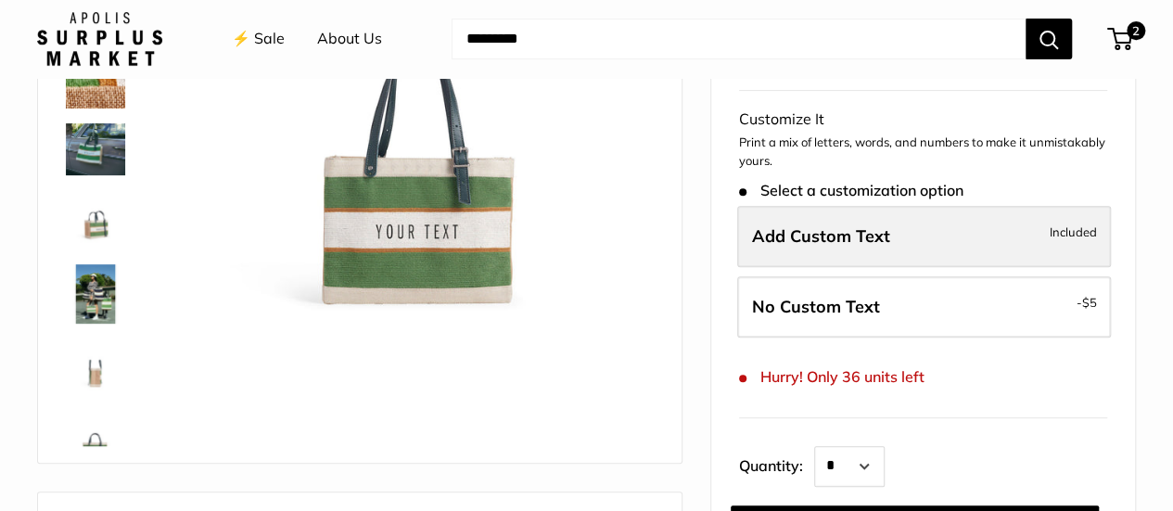
click at [868, 233] on span "Add Custom Text" at bounding box center [821, 235] width 138 height 21
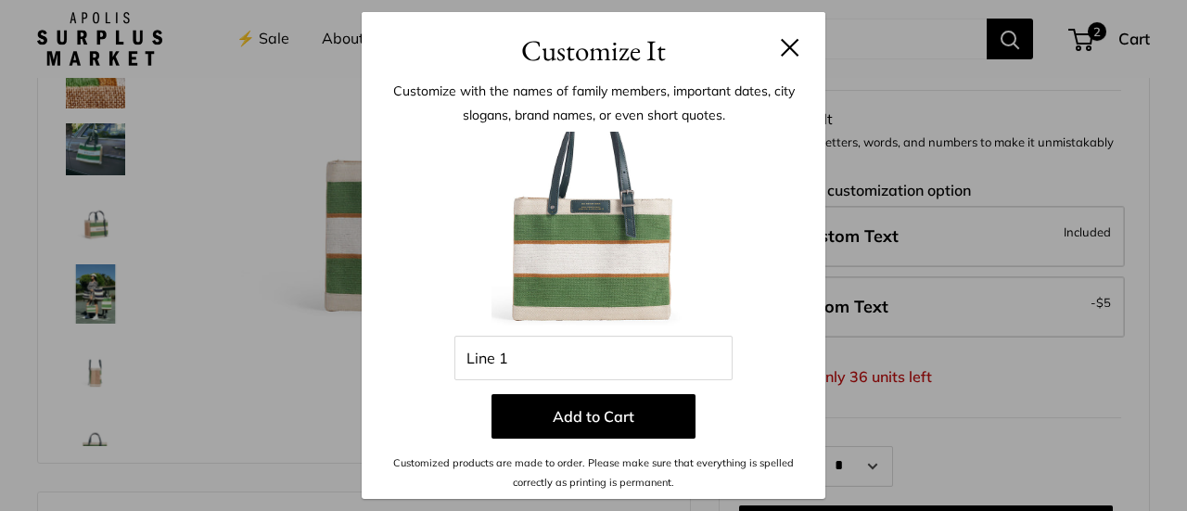
click at [787, 49] on button at bounding box center [790, 47] width 19 height 19
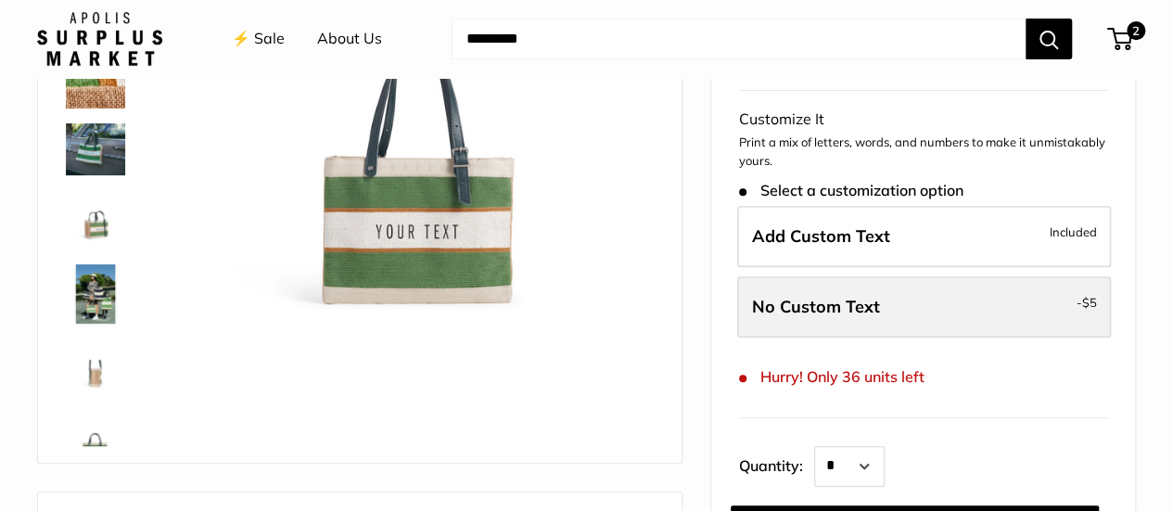
click at [907, 309] on label "No Custom Text - $5" at bounding box center [924, 306] width 374 height 61
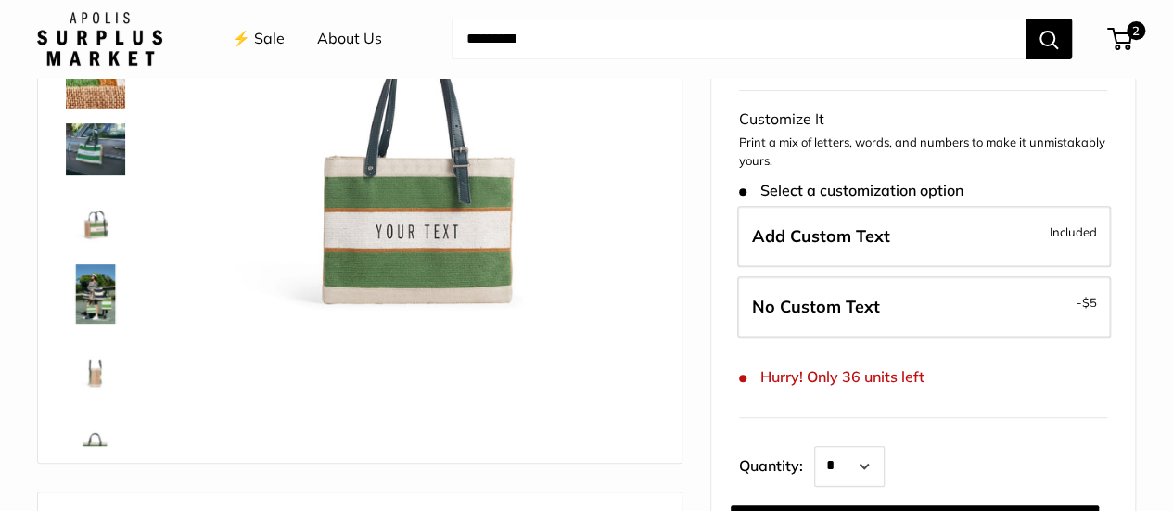
click at [113, 285] on img at bounding box center [95, 293] width 59 height 59
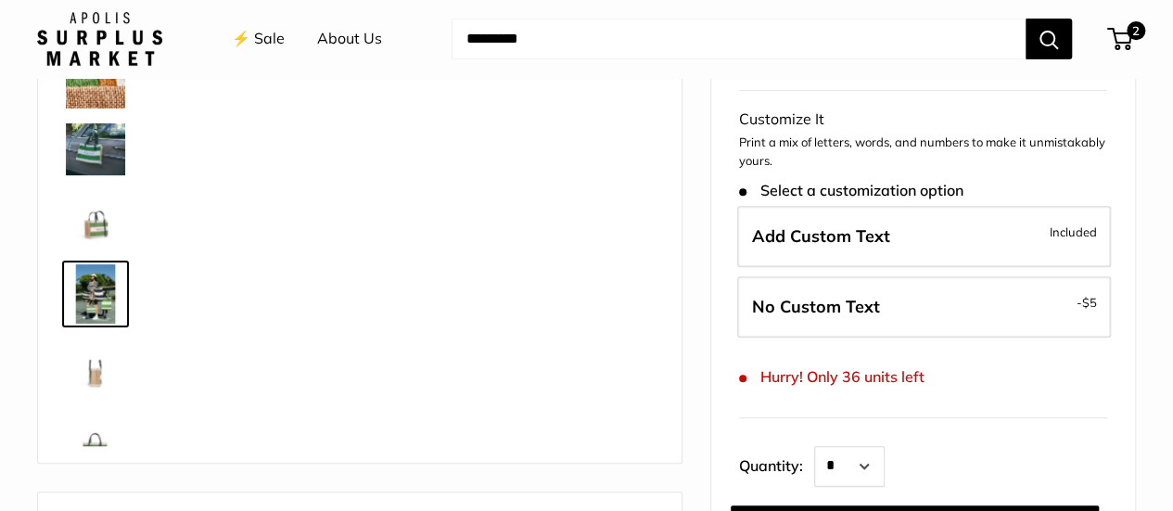
scroll to position [123, 0]
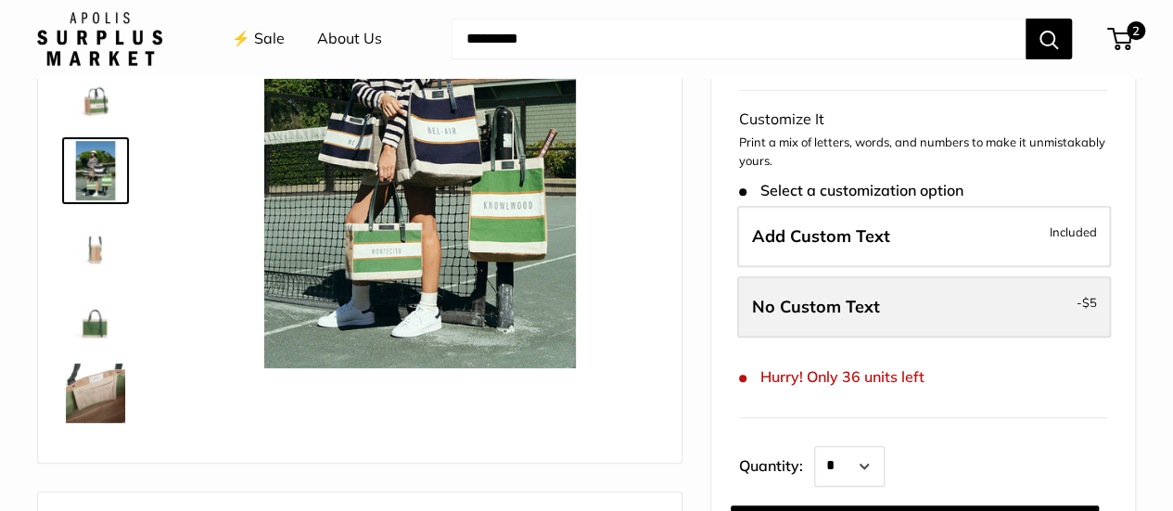
click at [874, 303] on span "No Custom Text" at bounding box center [816, 306] width 128 height 21
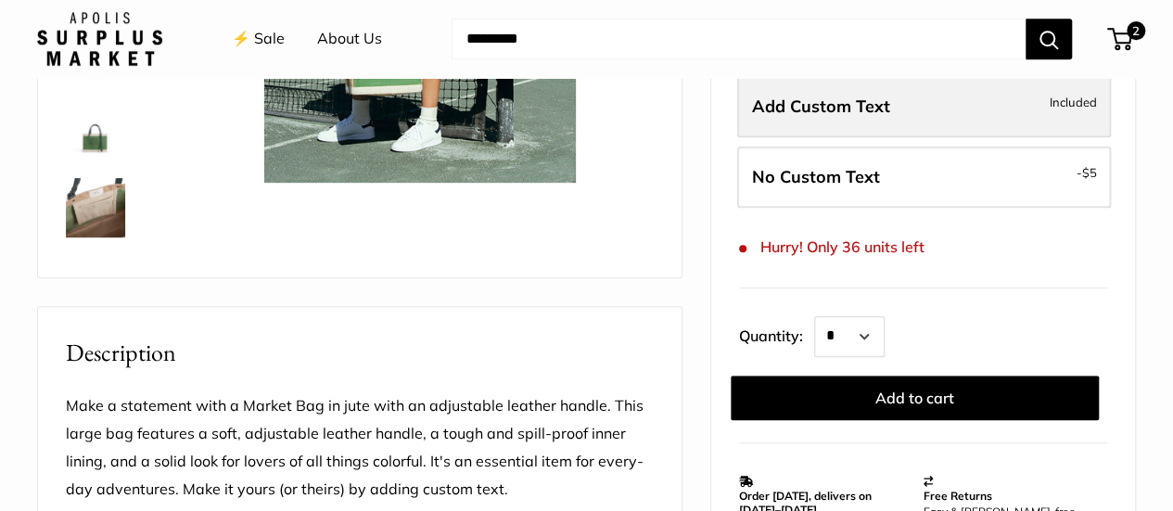
scroll to position [185, 0]
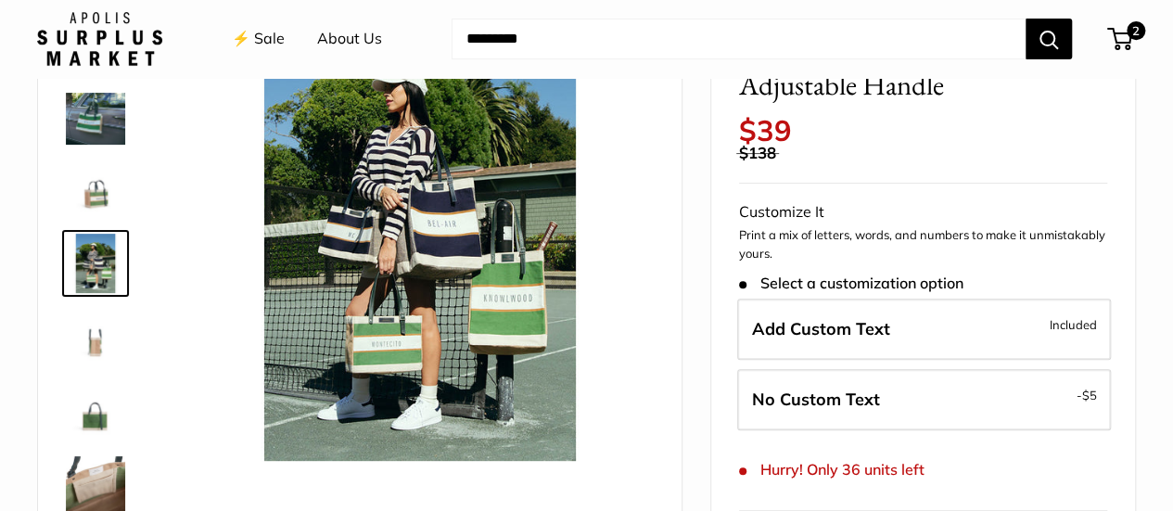
click at [98, 196] on img at bounding box center [95, 188] width 59 height 59
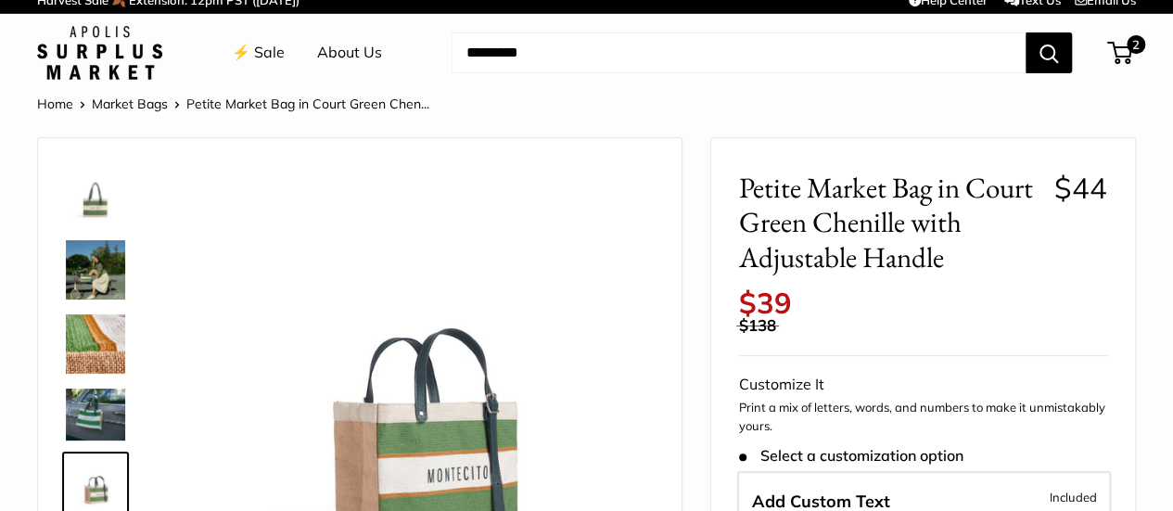
scroll to position [0, 0]
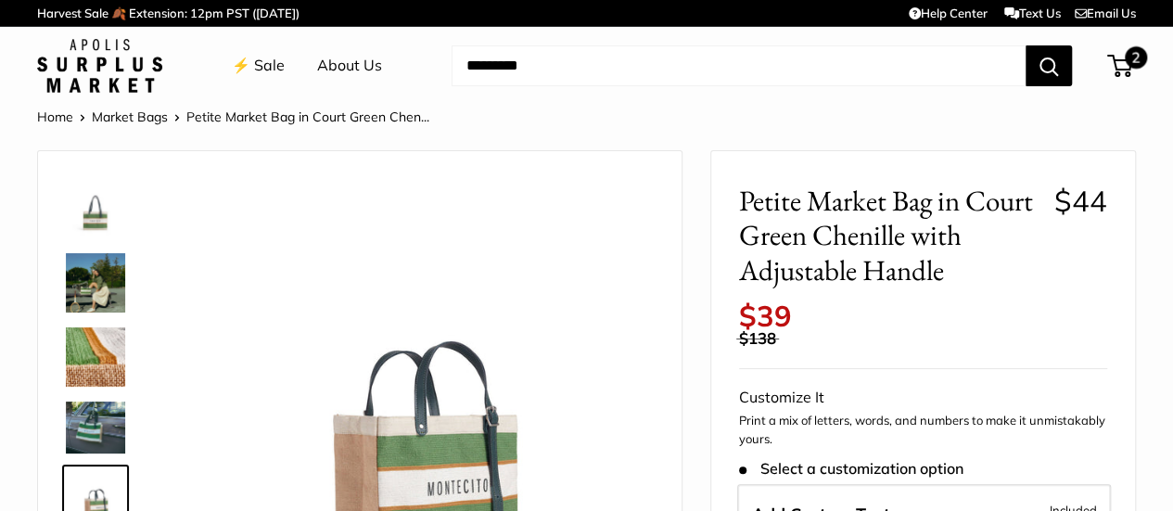
click at [1124, 53] on span "2" at bounding box center [1135, 57] width 22 height 22
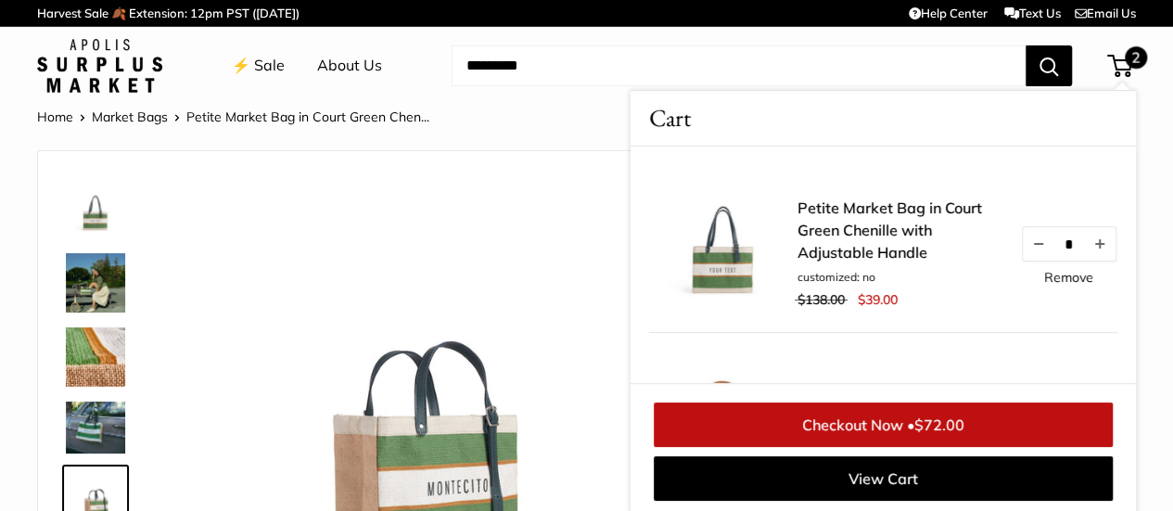
click at [884, 424] on link "Checkout Now • $72.00" at bounding box center [883, 424] width 459 height 44
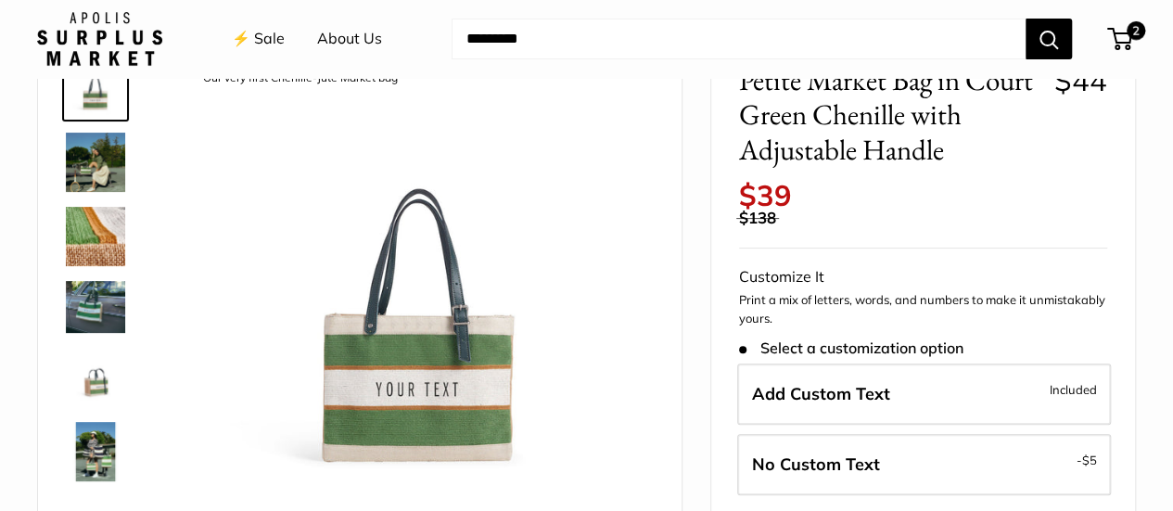
scroll to position [185, 0]
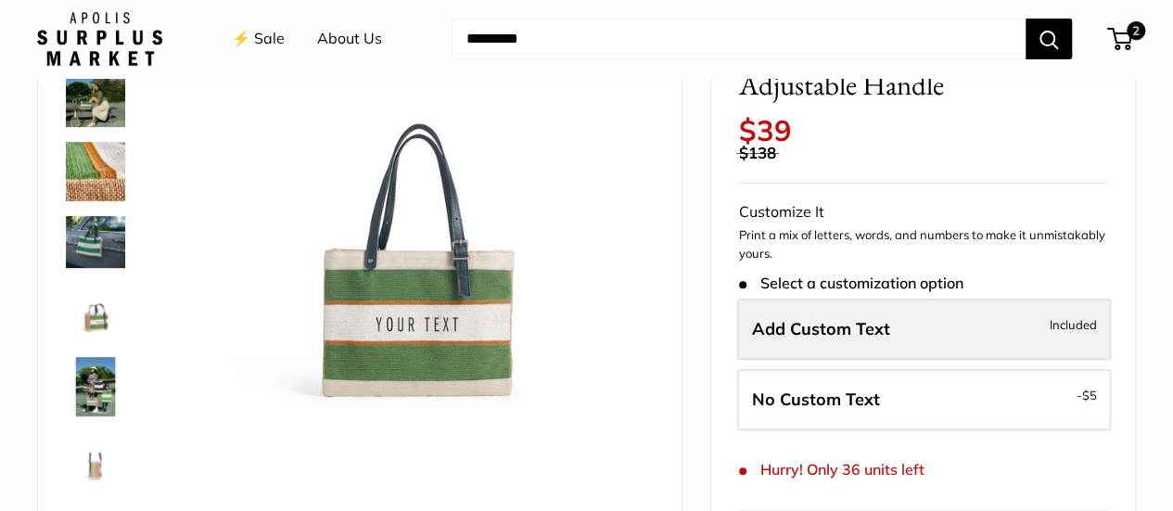
click at [825, 337] on span "Add Custom Text" at bounding box center [821, 328] width 138 height 21
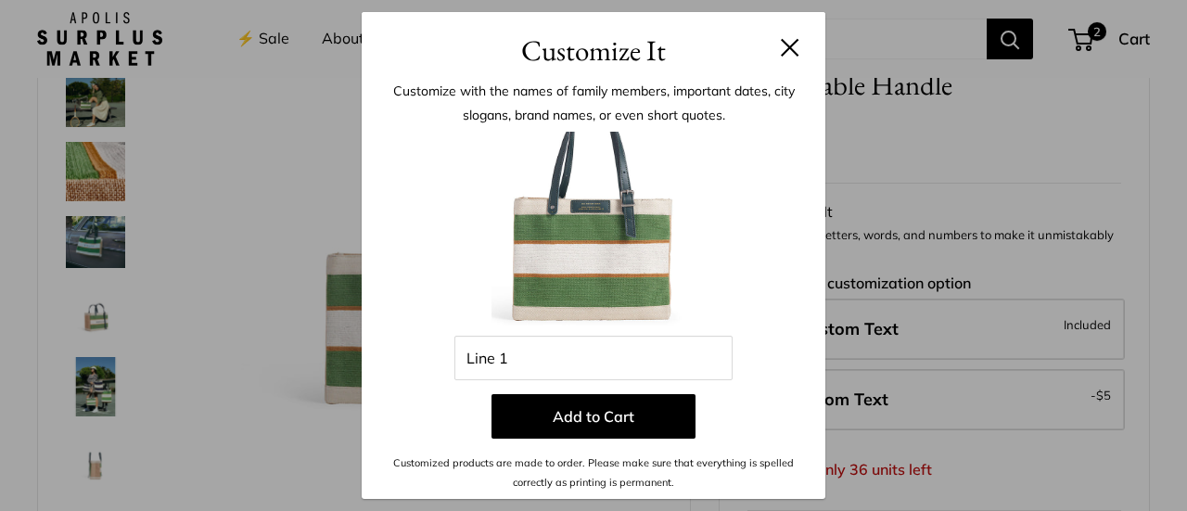
click at [599, 381] on div "Enter 10 letters Line 1 Add to Cart Customized products are made to order. Plea…" at bounding box center [593, 312] width 408 height 360
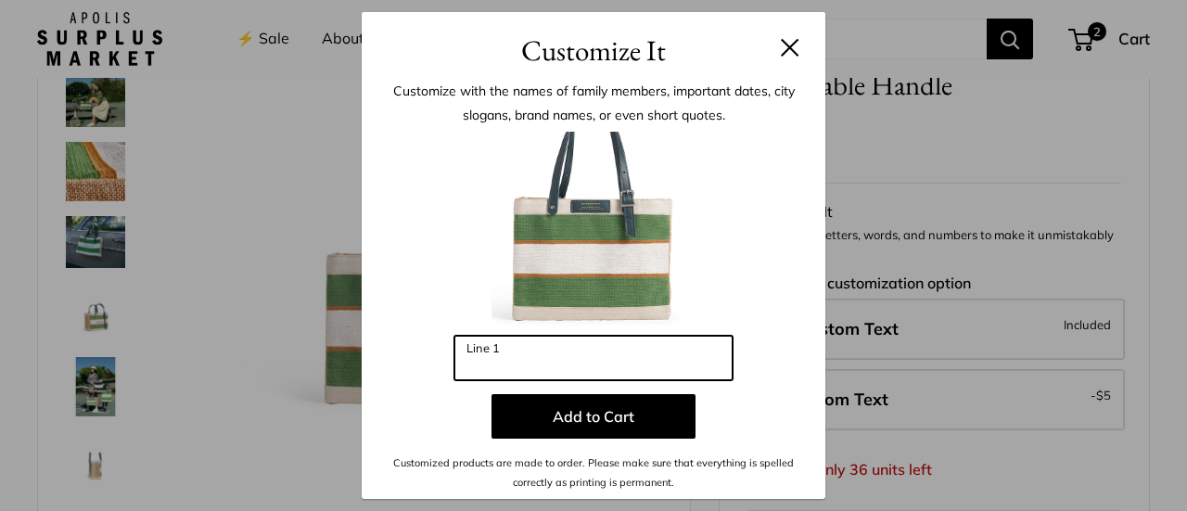
click at [571, 355] on input "Line 1" at bounding box center [593, 358] width 278 height 44
type input "*"
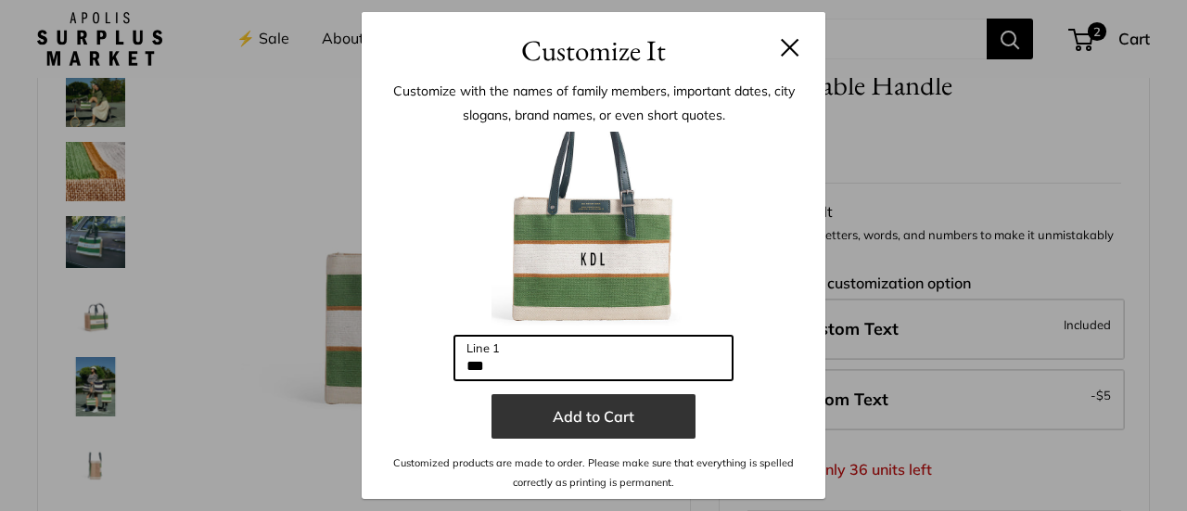
type input "***"
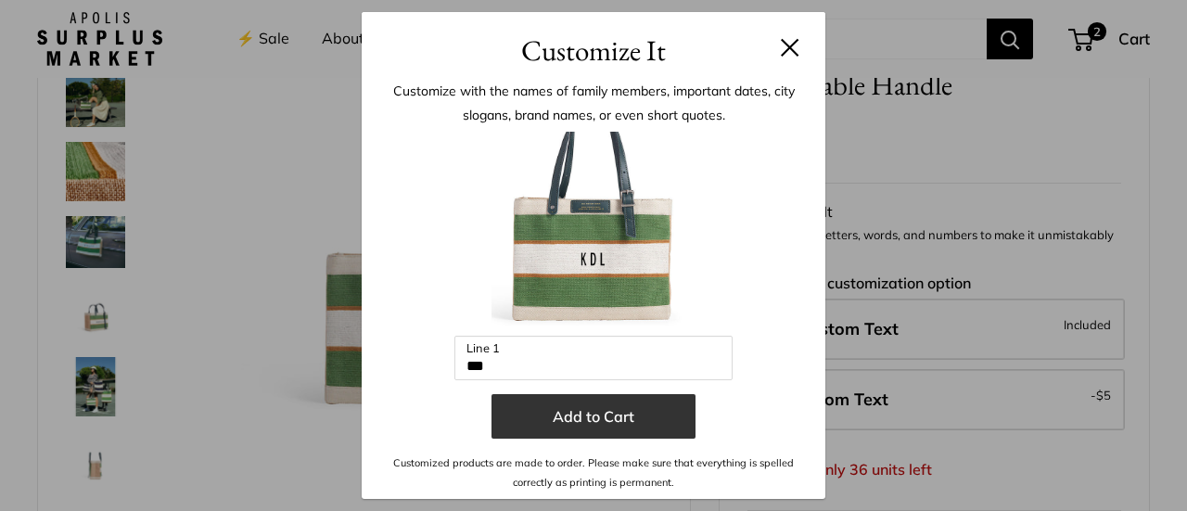
click at [632, 424] on button "Add to Cart" at bounding box center [593, 416] width 204 height 44
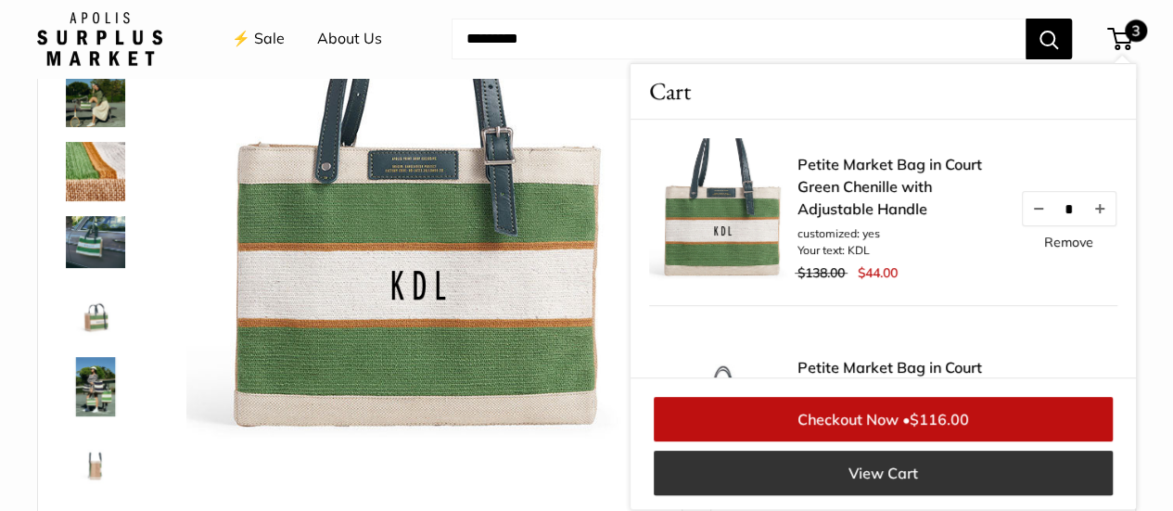
click at [870, 470] on link "View Cart" at bounding box center [883, 473] width 459 height 44
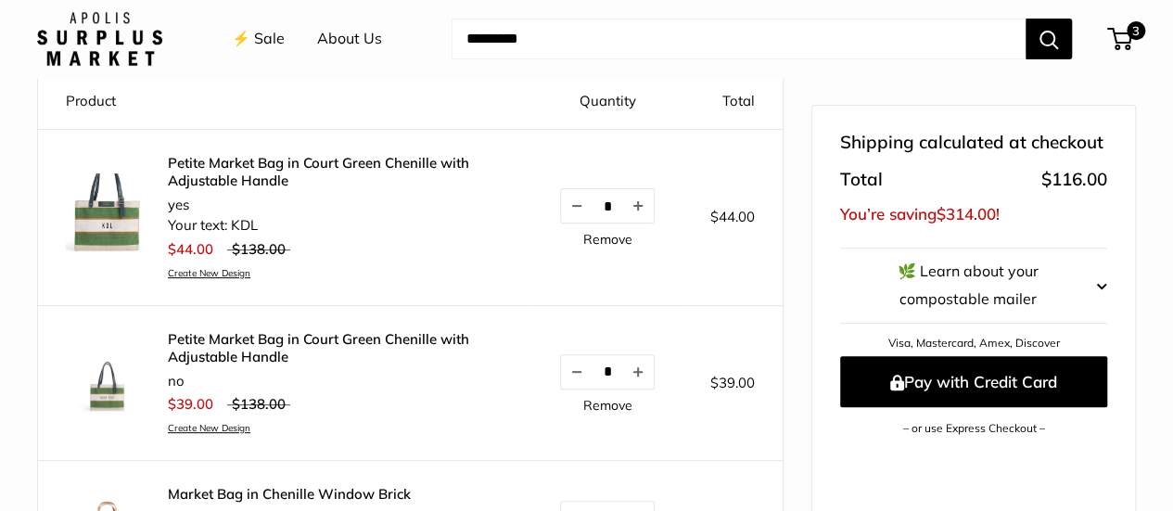
scroll to position [278, 0]
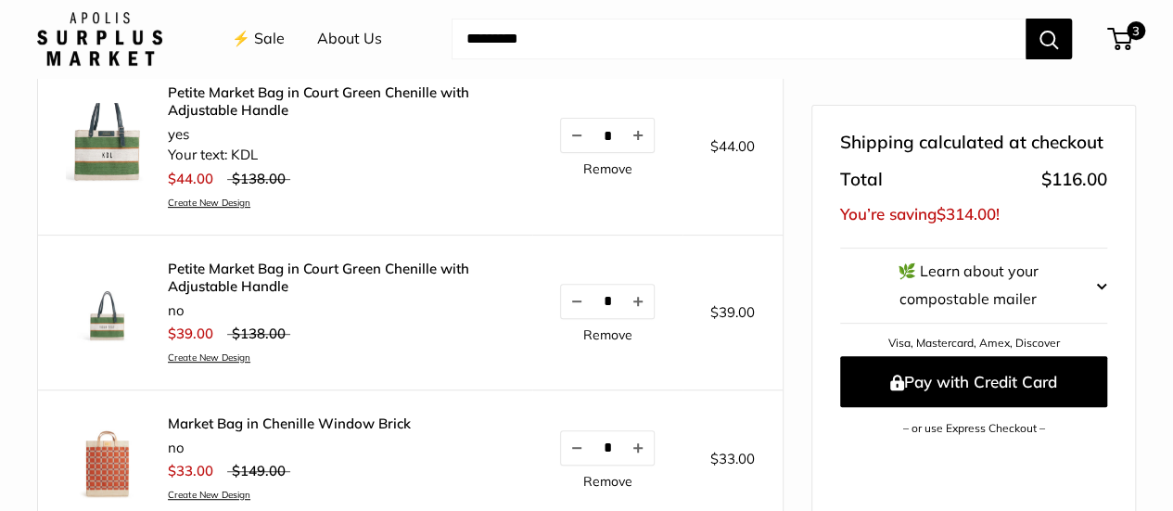
click at [583, 162] on link "Remove" at bounding box center [607, 168] width 49 height 13
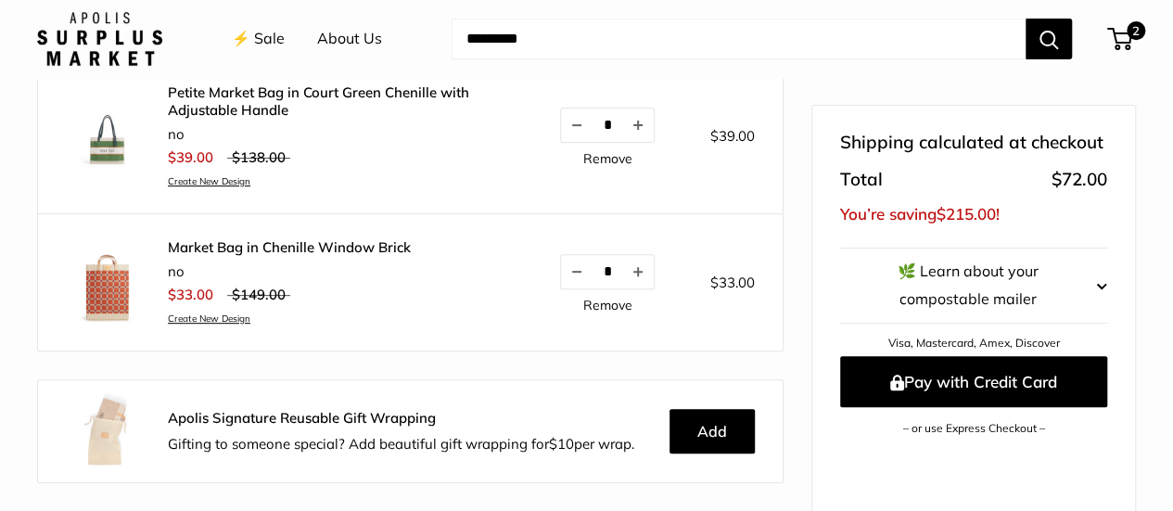
click at [232, 108] on link "Petite Market Bag in Court Green Chenille with Adjustable Handle" at bounding box center [336, 101] width 337 height 36
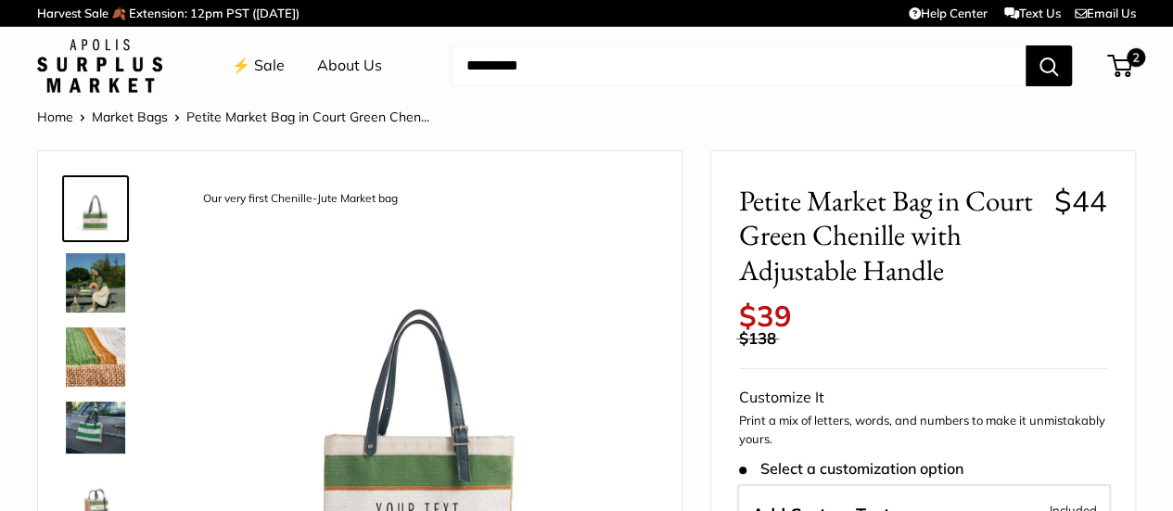
scroll to position [185, 0]
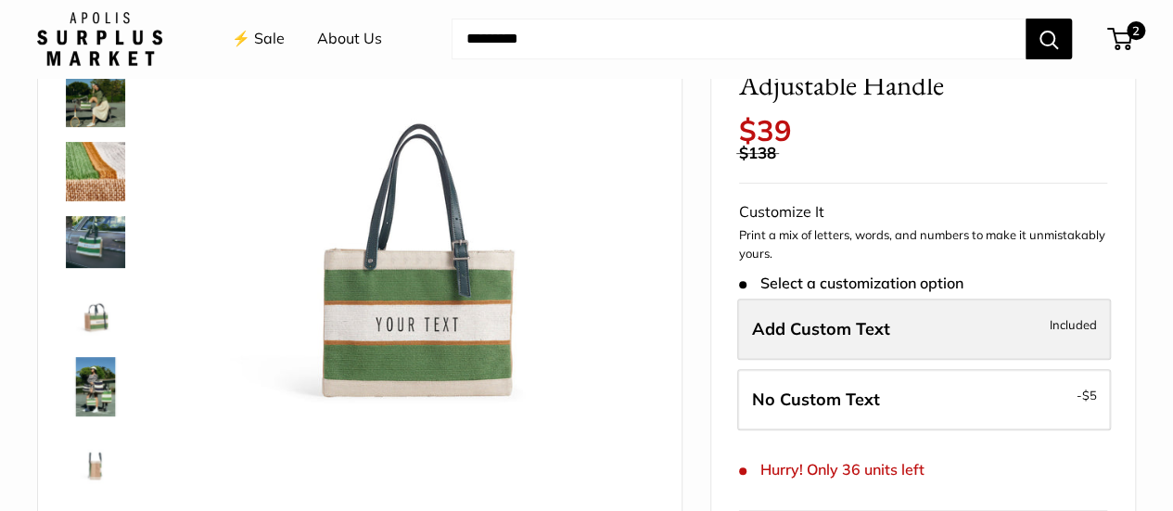
click at [829, 329] on span "Add Custom Text" at bounding box center [821, 328] width 138 height 21
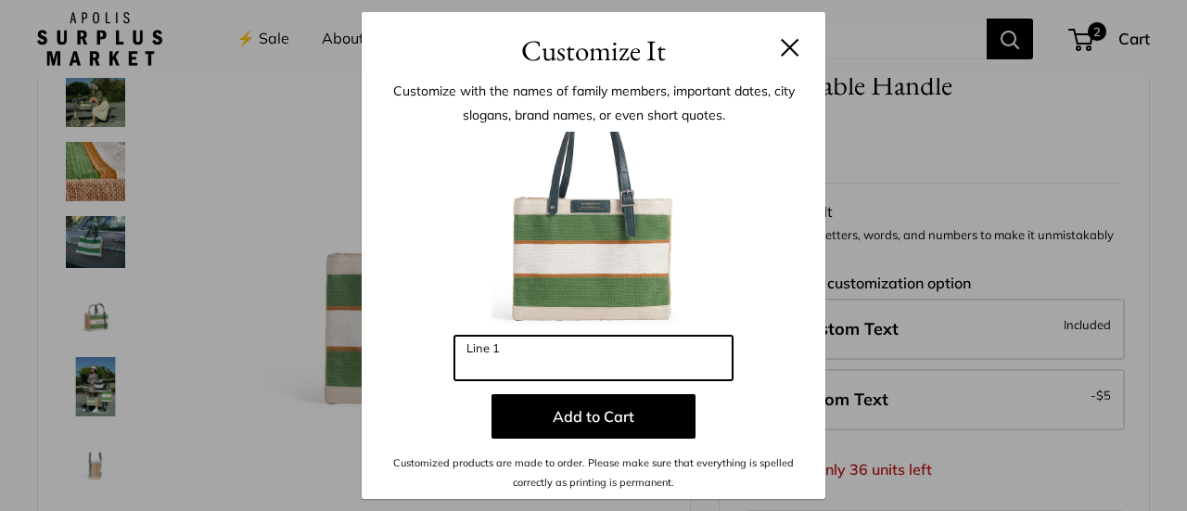
click at [603, 353] on input "Line 1" at bounding box center [593, 358] width 278 height 44
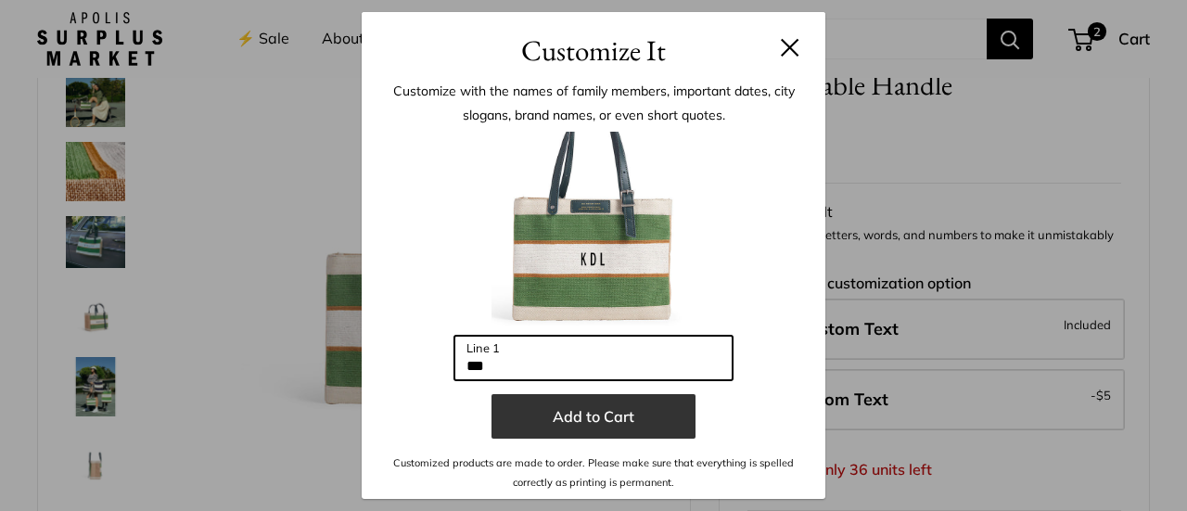
type input "***"
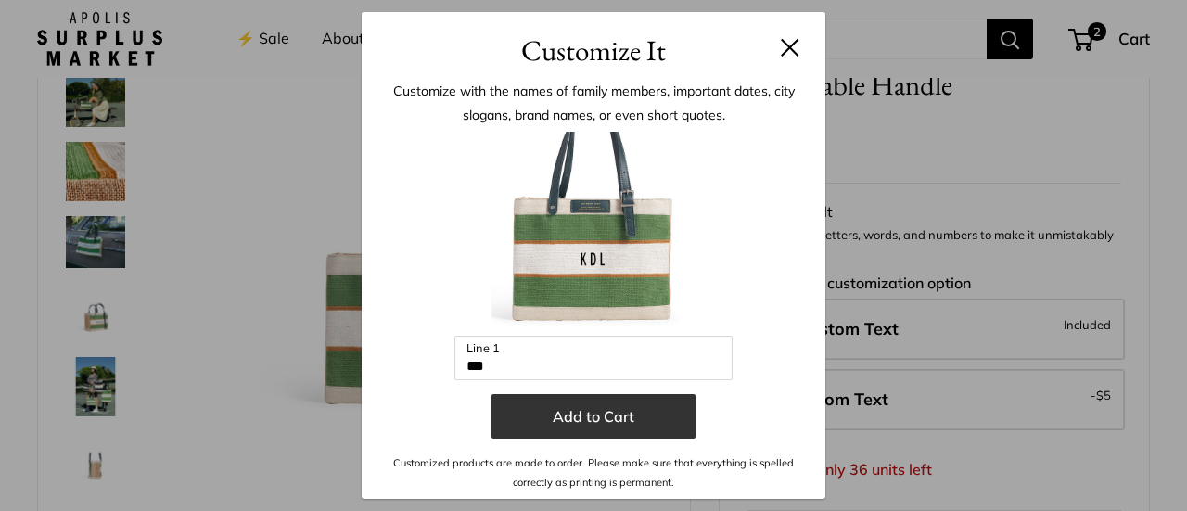
click at [595, 422] on button "Add to Cart" at bounding box center [593, 416] width 204 height 44
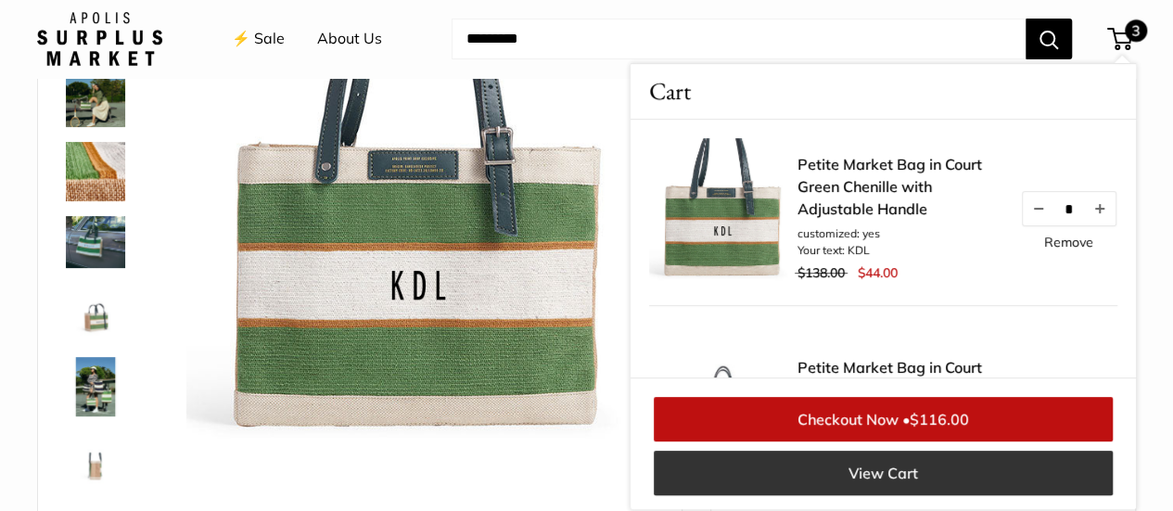
click at [854, 476] on link "View Cart" at bounding box center [883, 473] width 459 height 44
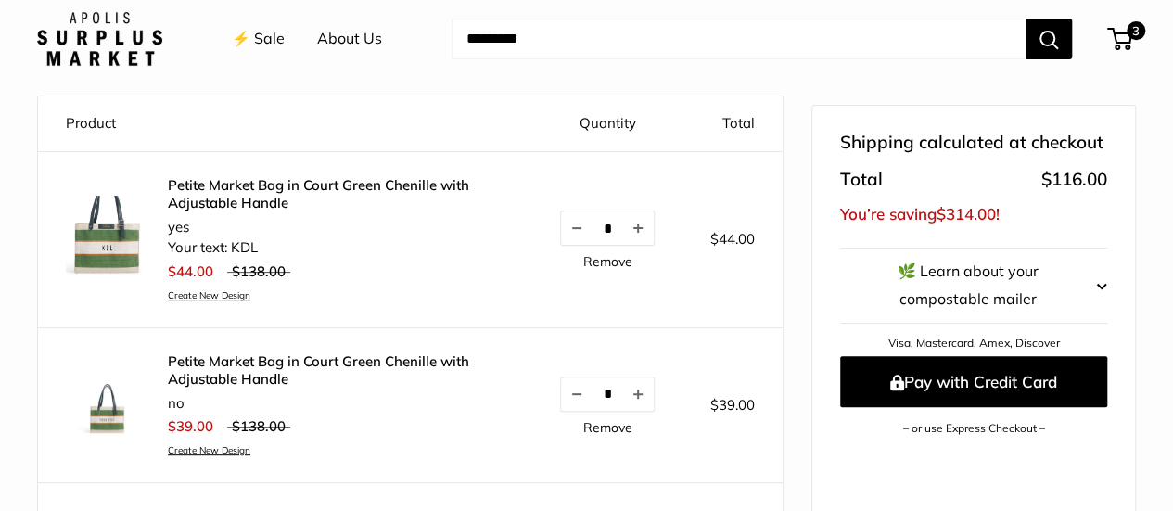
scroll to position [278, 0]
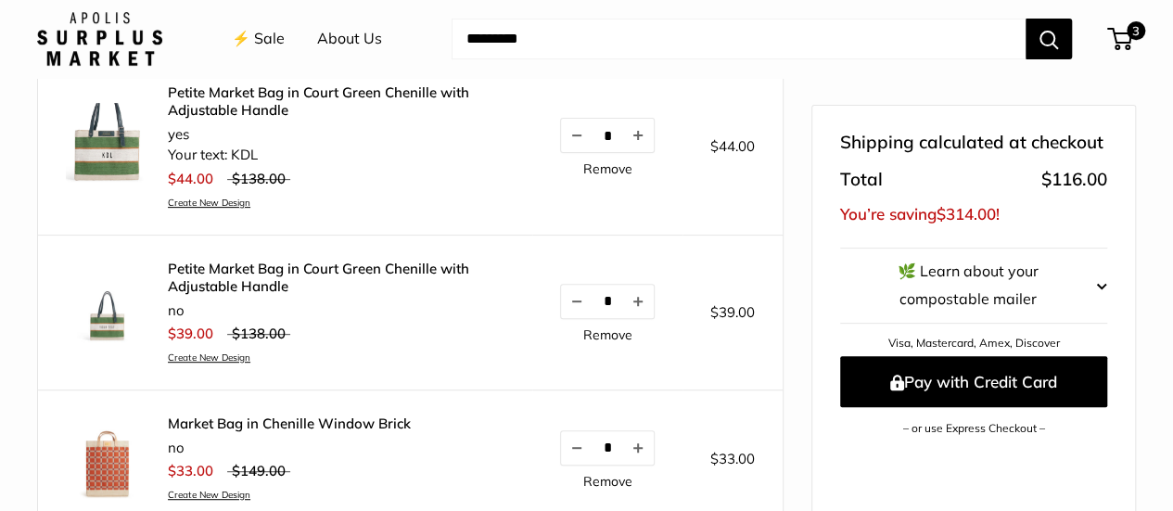
click at [583, 335] on link "Remove" at bounding box center [607, 334] width 49 height 13
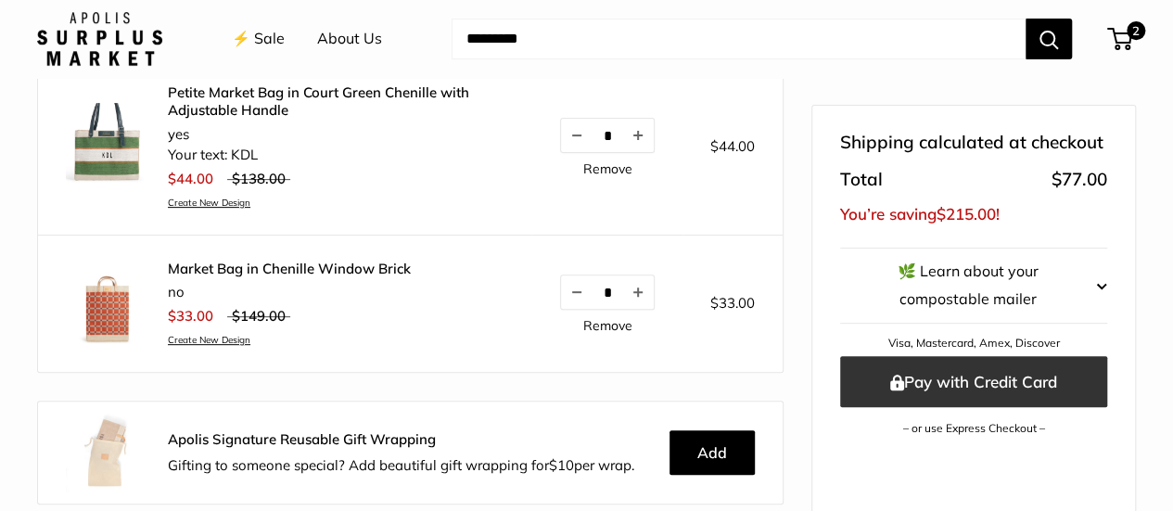
click at [896, 357] on button "Pay with Credit Card" at bounding box center [973, 382] width 267 height 51
